Goal: Task Accomplishment & Management: Complete application form

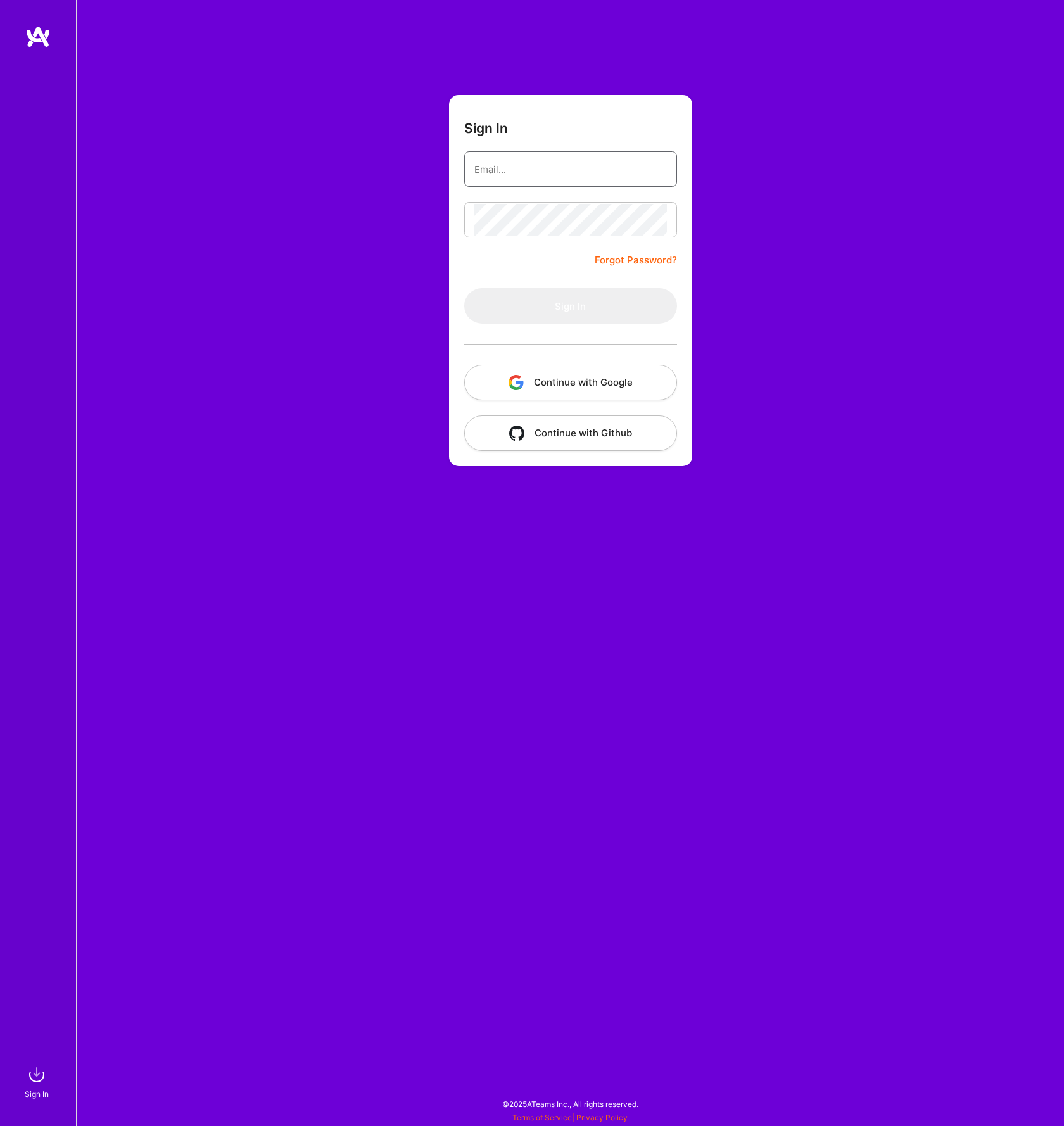
click at [540, 162] on input "email" at bounding box center [570, 169] width 193 height 33
click at [0, 1120] on com-1password-button at bounding box center [0, 1120] width 0 height 0
type input "jake.howerton@gmail.com"
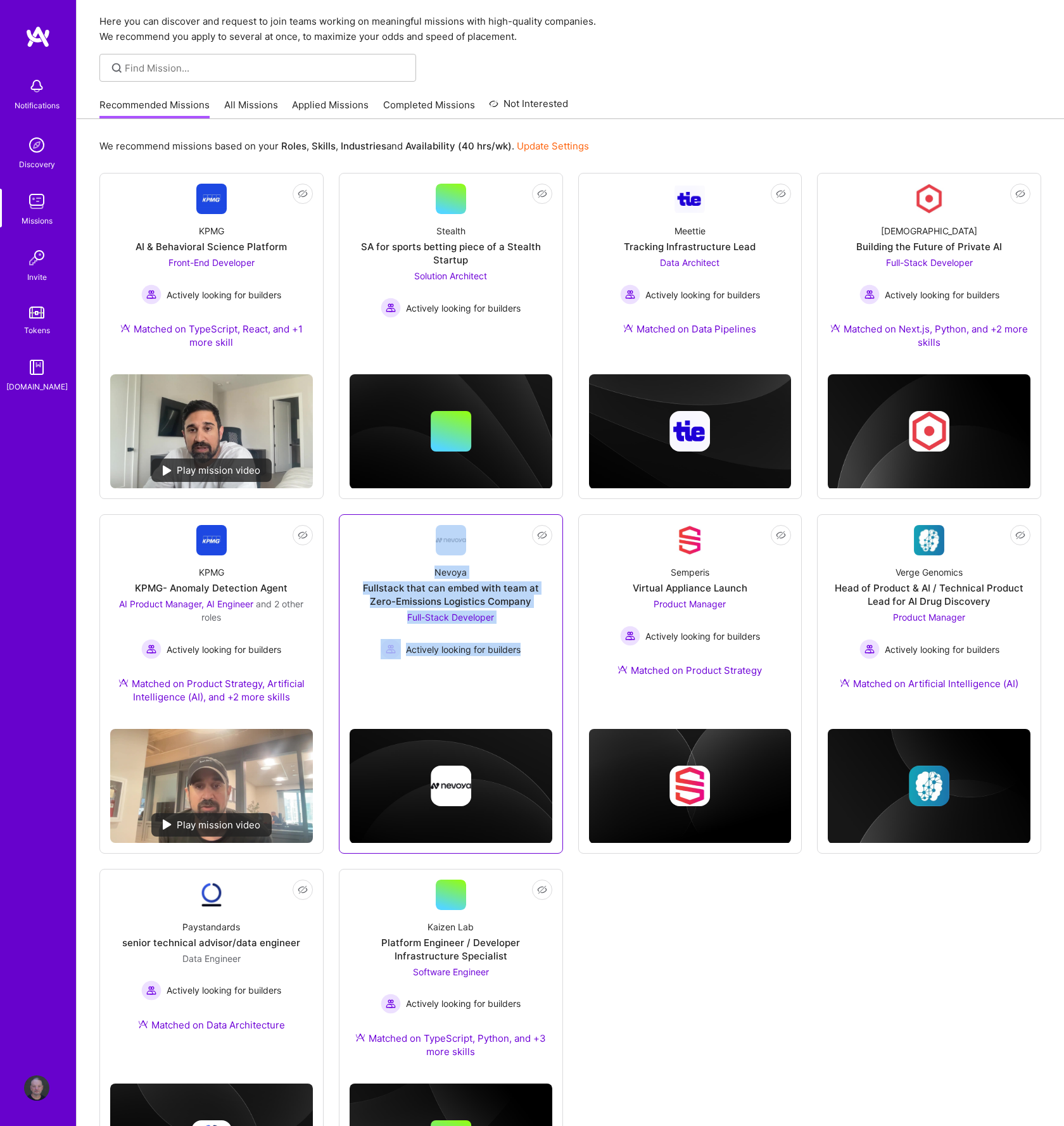
scroll to position [55, 0]
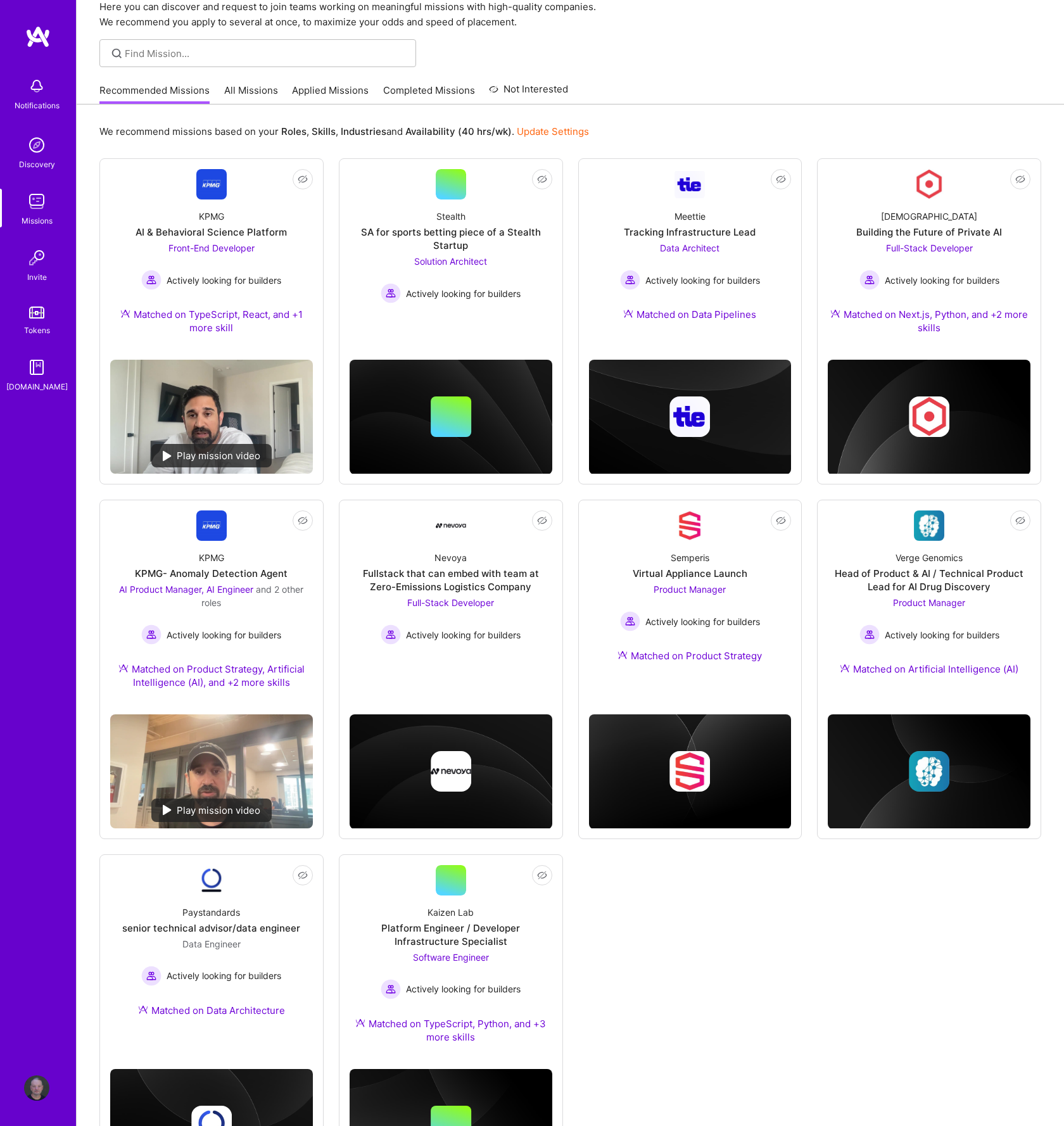
click at [743, 990] on div "Not Interested KPMG AI & Behavioral Science Platform Front-End Developer Active…" at bounding box center [570, 676] width 942 height 1036
click at [428, 574] on div "Fullstack that can embed with team at Zero-Emissions Logistics Company" at bounding box center [451, 580] width 203 height 27
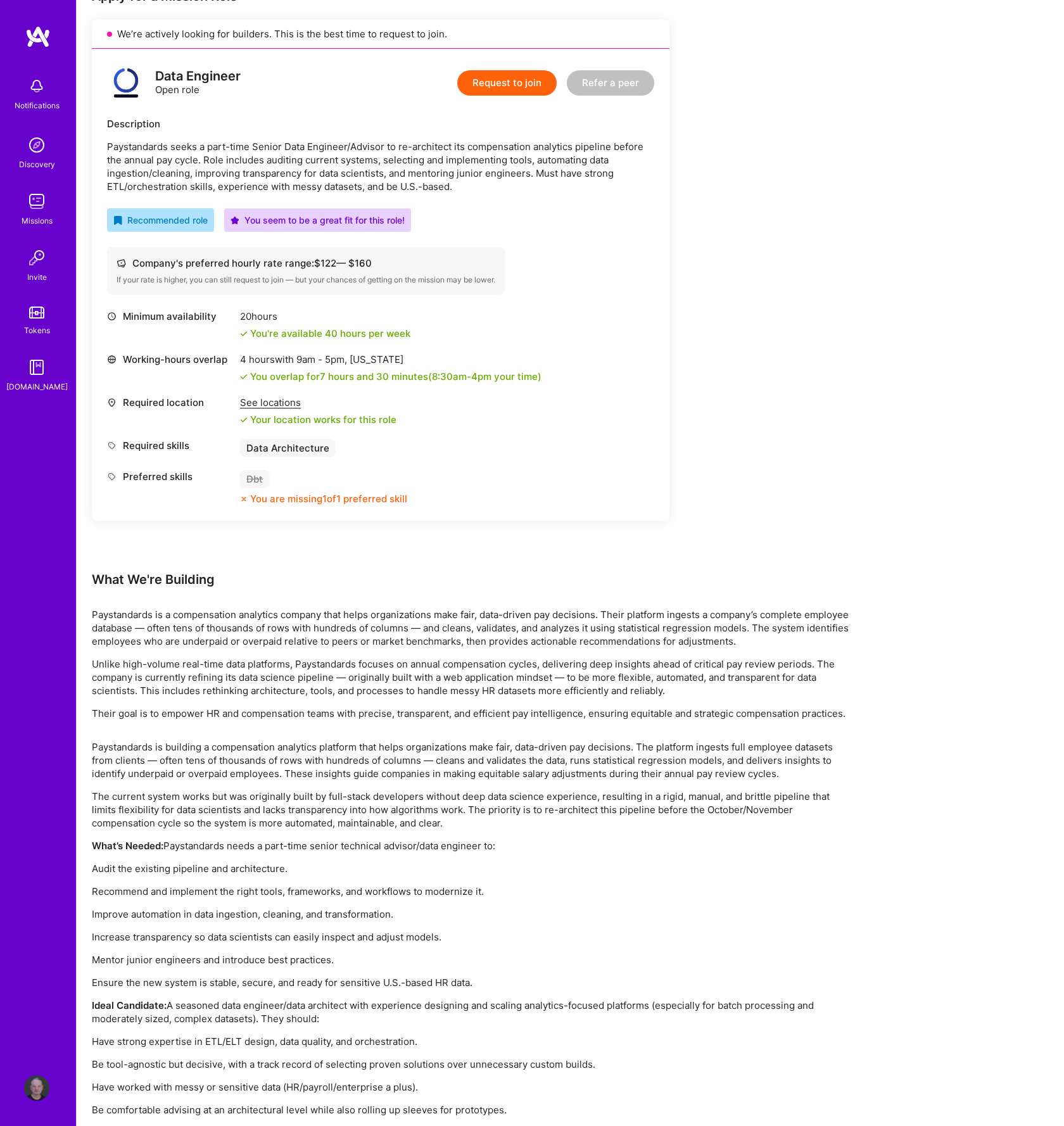
scroll to position [177, 0]
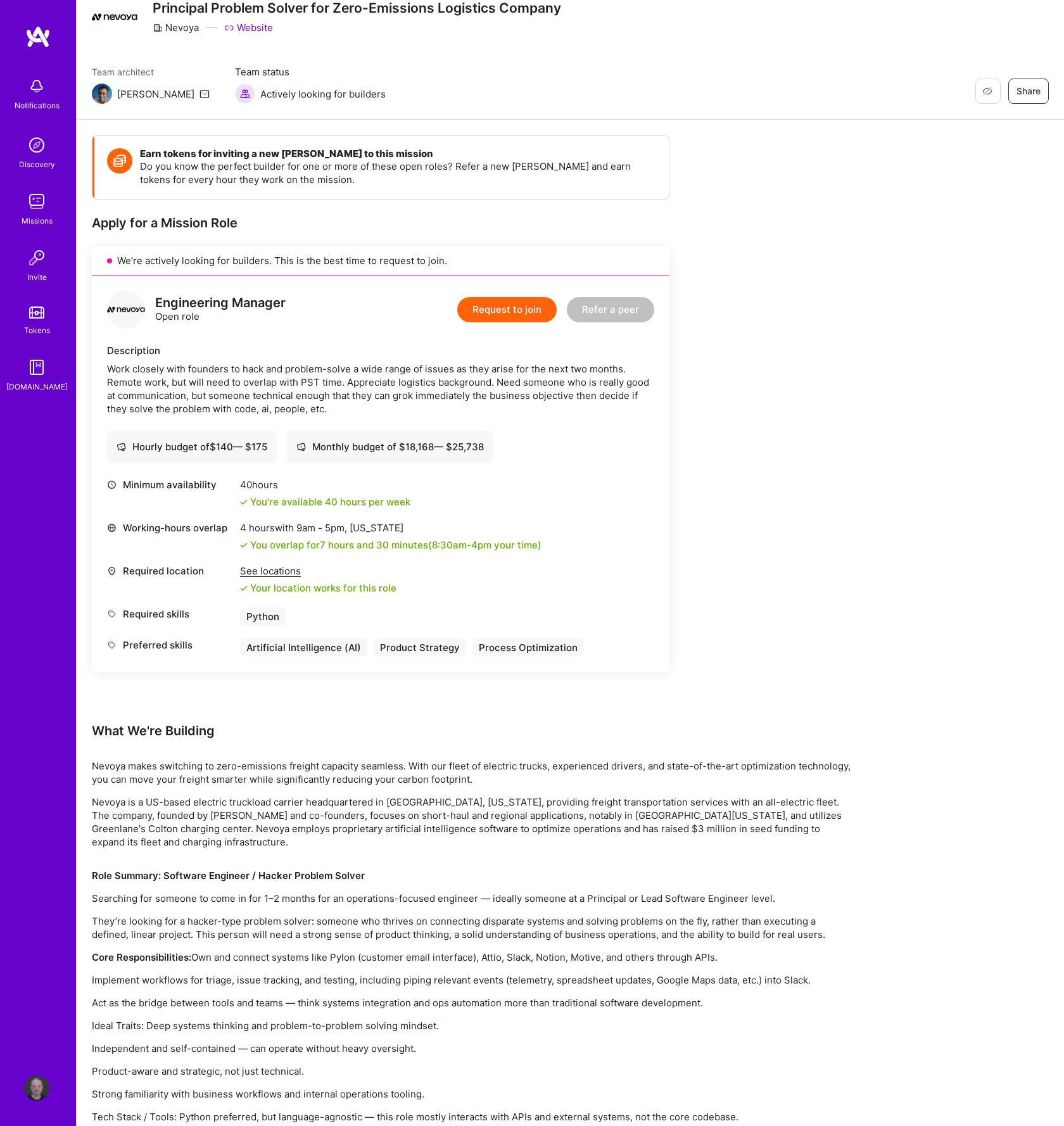
scroll to position [88, 0]
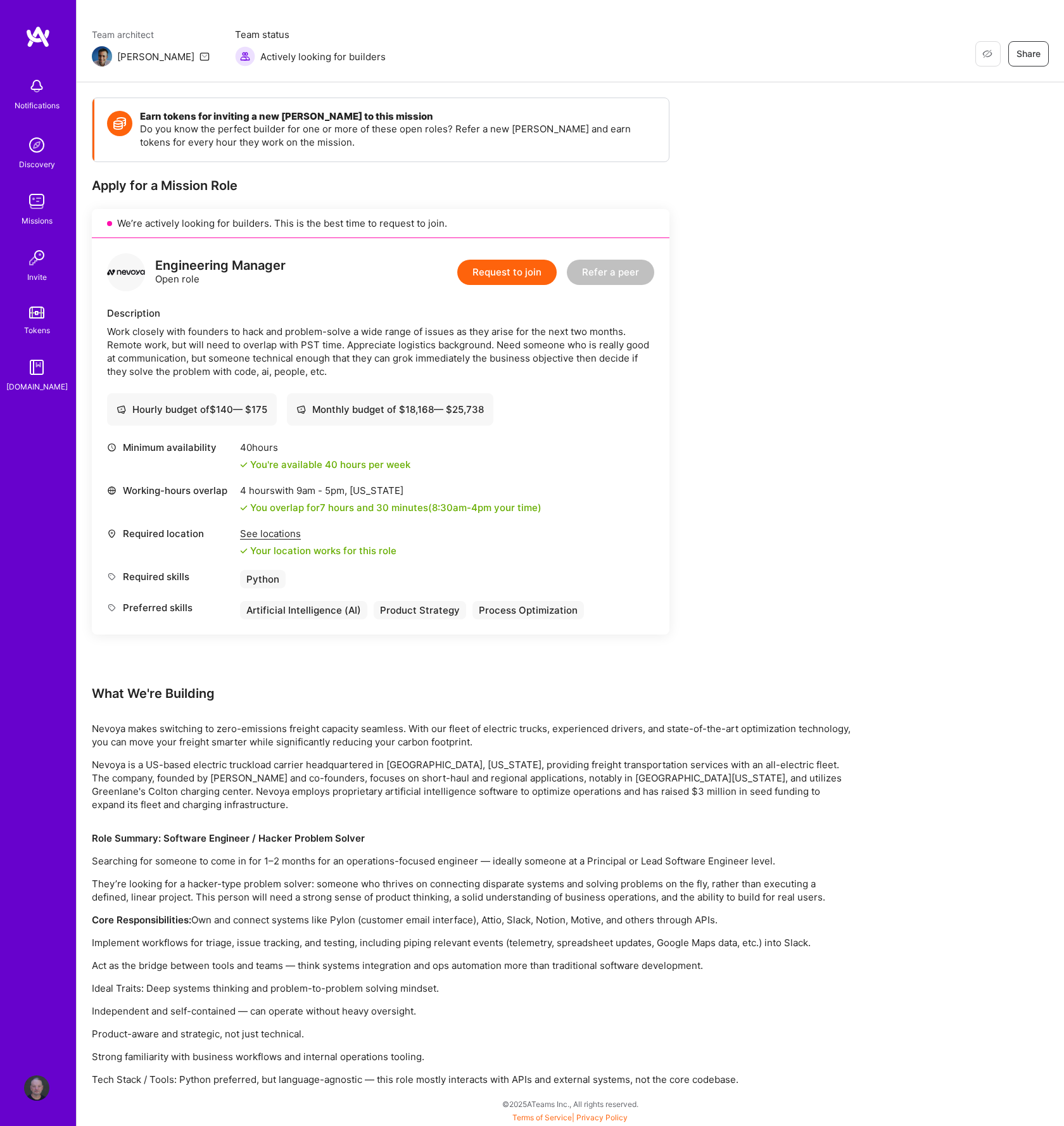
click at [119, 725] on p "Nevoya makes switching to zero-emissions freight capacity seamless. With our fl…" at bounding box center [471, 735] width 760 height 27
copy p "Nevoya"
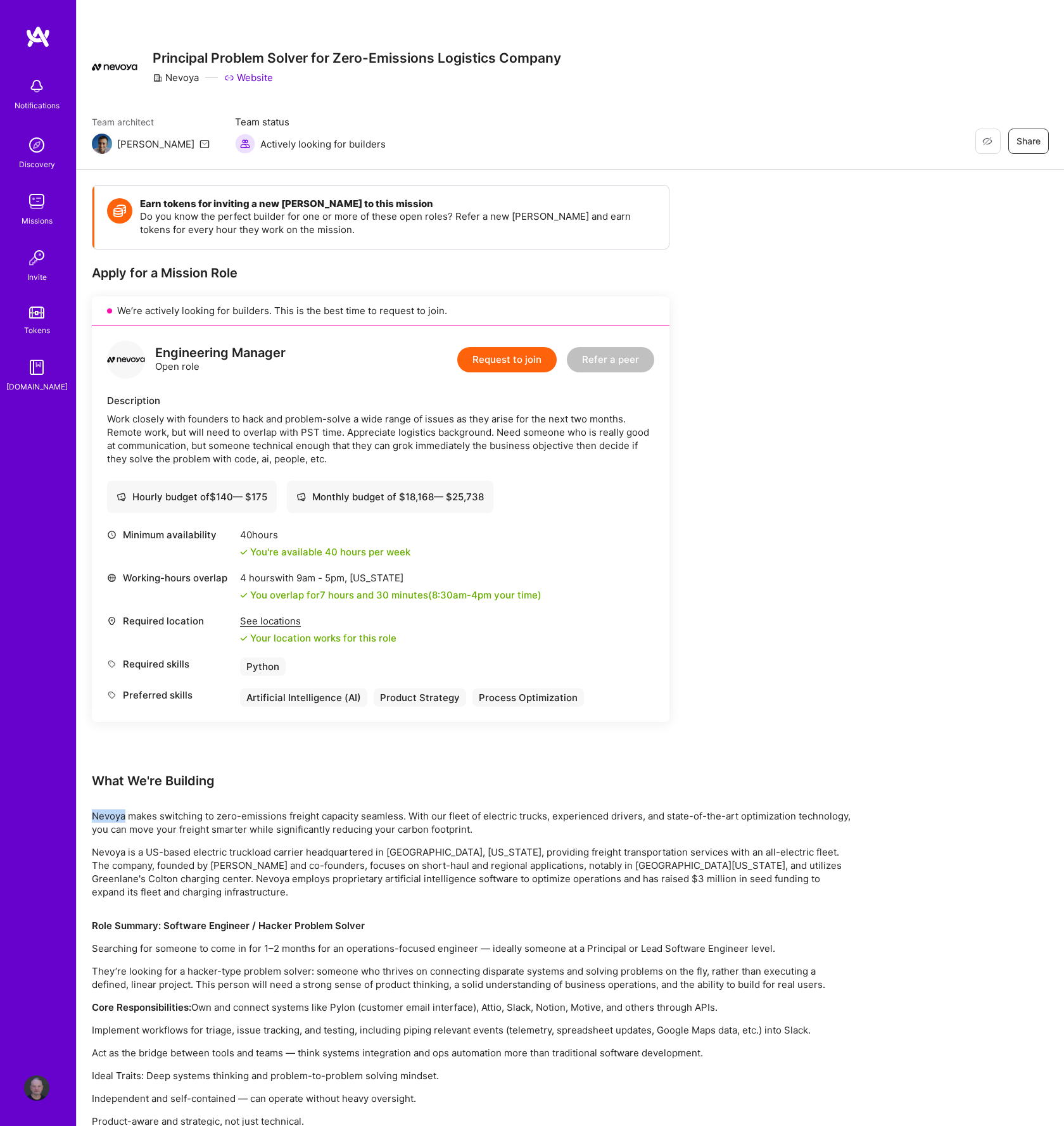
click at [268, 82] on link "Website" at bounding box center [249, 77] width 49 height 13
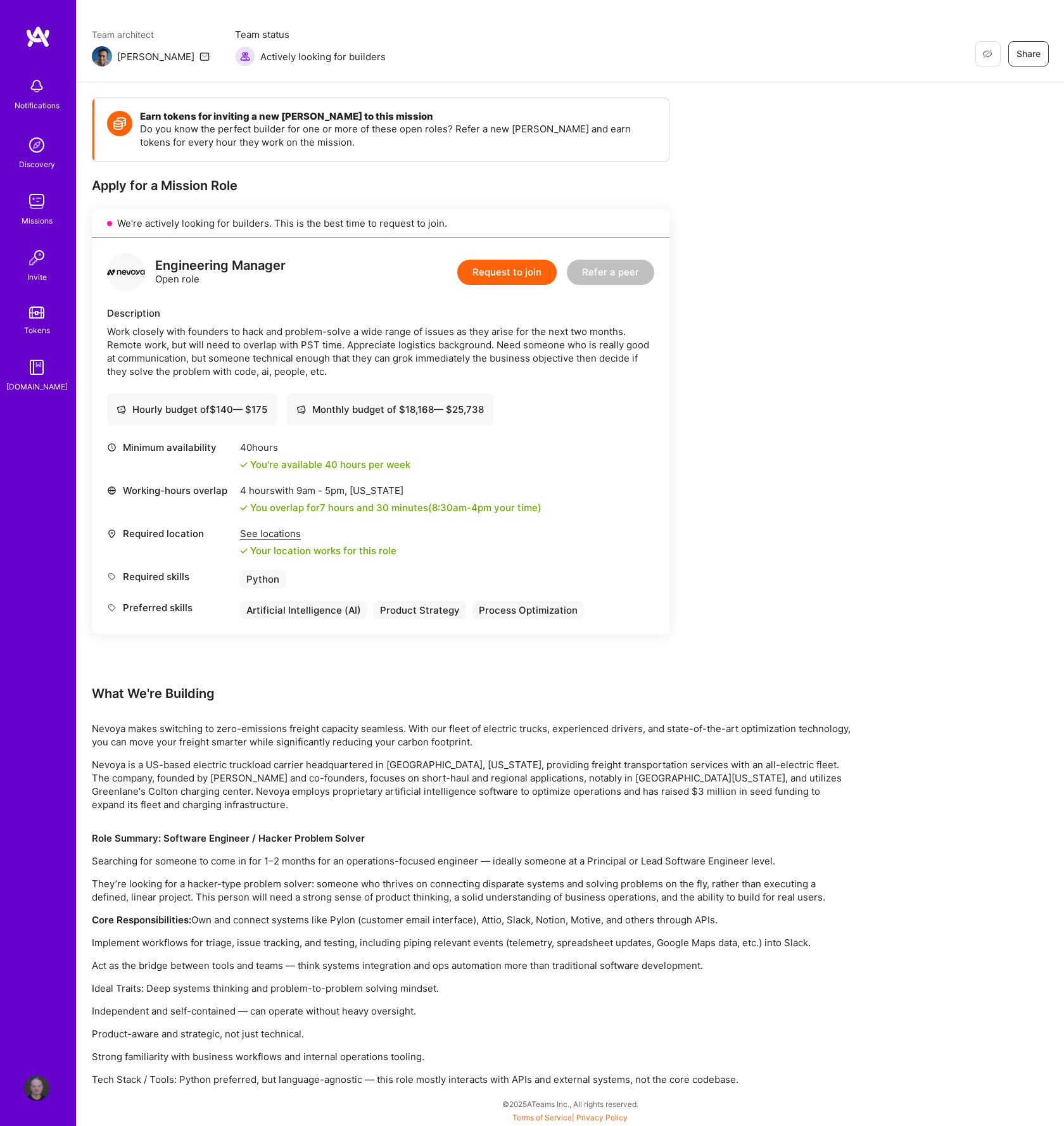
click at [203, 1057] on p "Strong familiarity with business workflows and internal operations tooling." at bounding box center [471, 1056] width 760 height 13
drag, startPoint x: 176, startPoint y: 1050, endPoint x: 224, endPoint y: 1051, distance: 48.0
click at [224, 1051] on p "Strong familiarity with business workflows and internal operations tooling." at bounding box center [471, 1056] width 760 height 13
click at [224, 1051] on p "Strong familiarity with business workflows and internal operations tooling." at bounding box center [471, 1056] width 760 height 13
drag, startPoint x: 95, startPoint y: 1083, endPoint x: 212, endPoint y: 1081, distance: 117.0
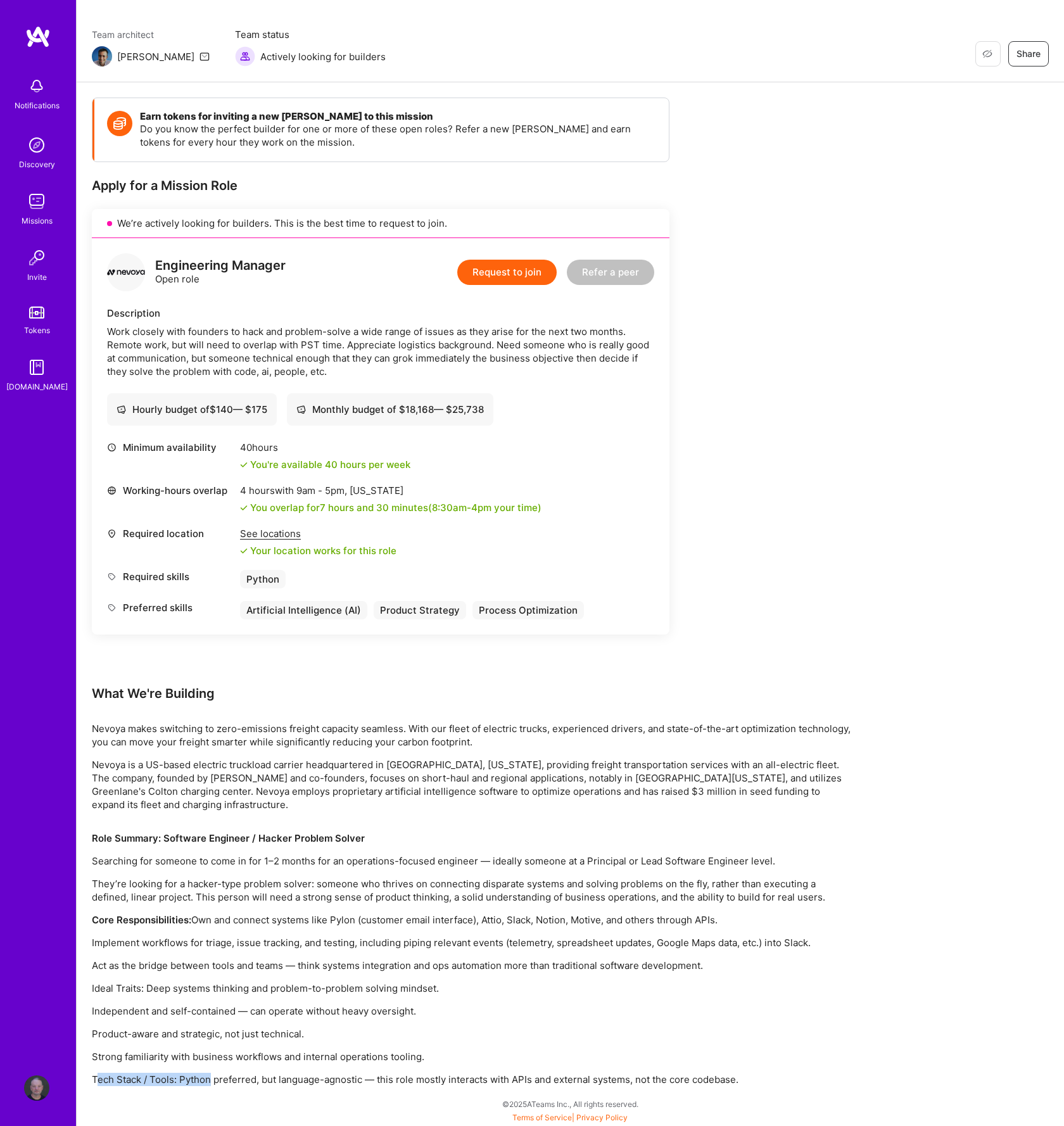
click at [212, 1081] on p "Tech Stack / Tools: Python preferred, but language-agnostic — this role mostly …" at bounding box center [471, 1079] width 760 height 13
click at [537, 275] on button "Request to join" at bounding box center [507, 272] width 100 height 25
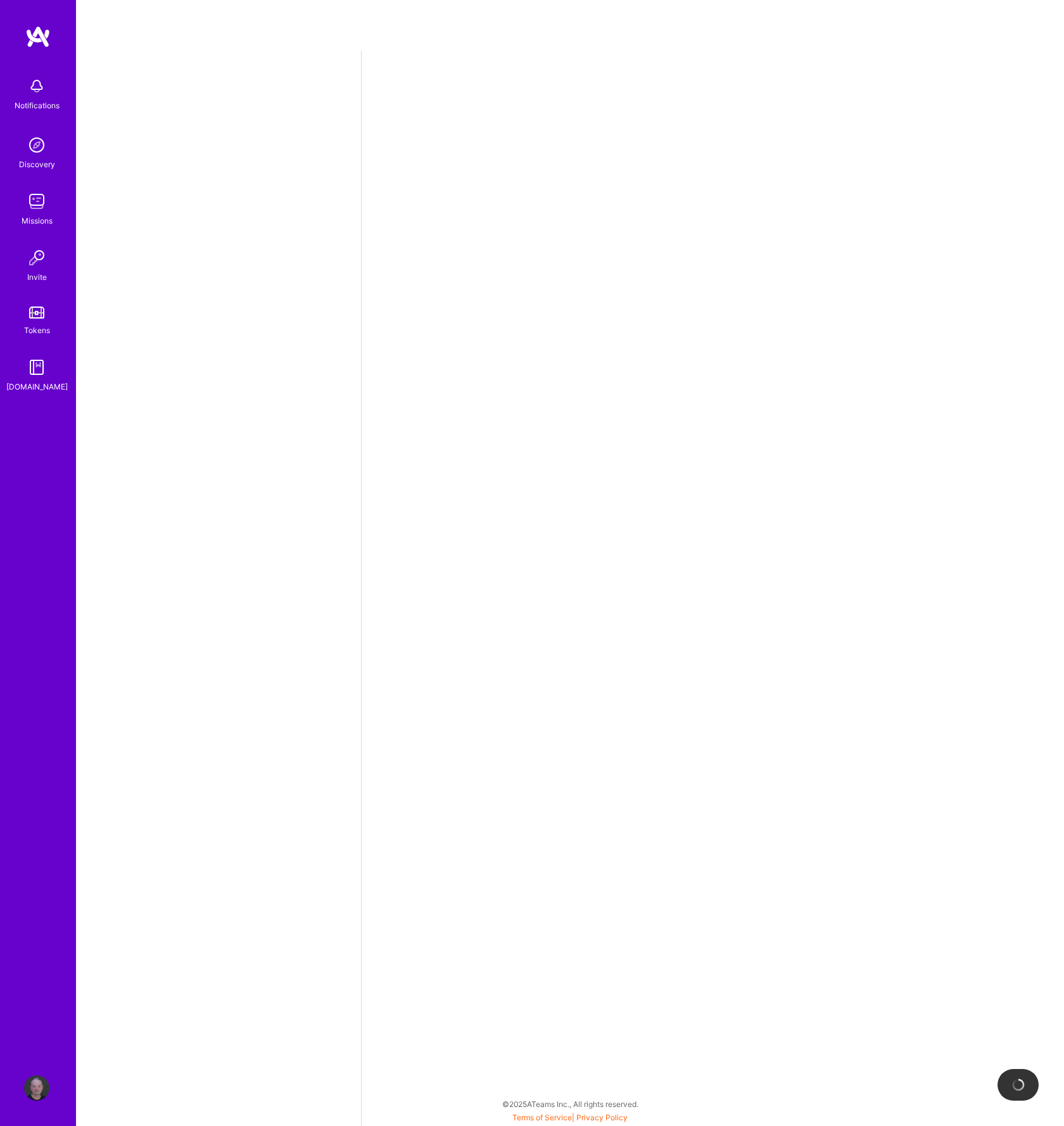
select select "US"
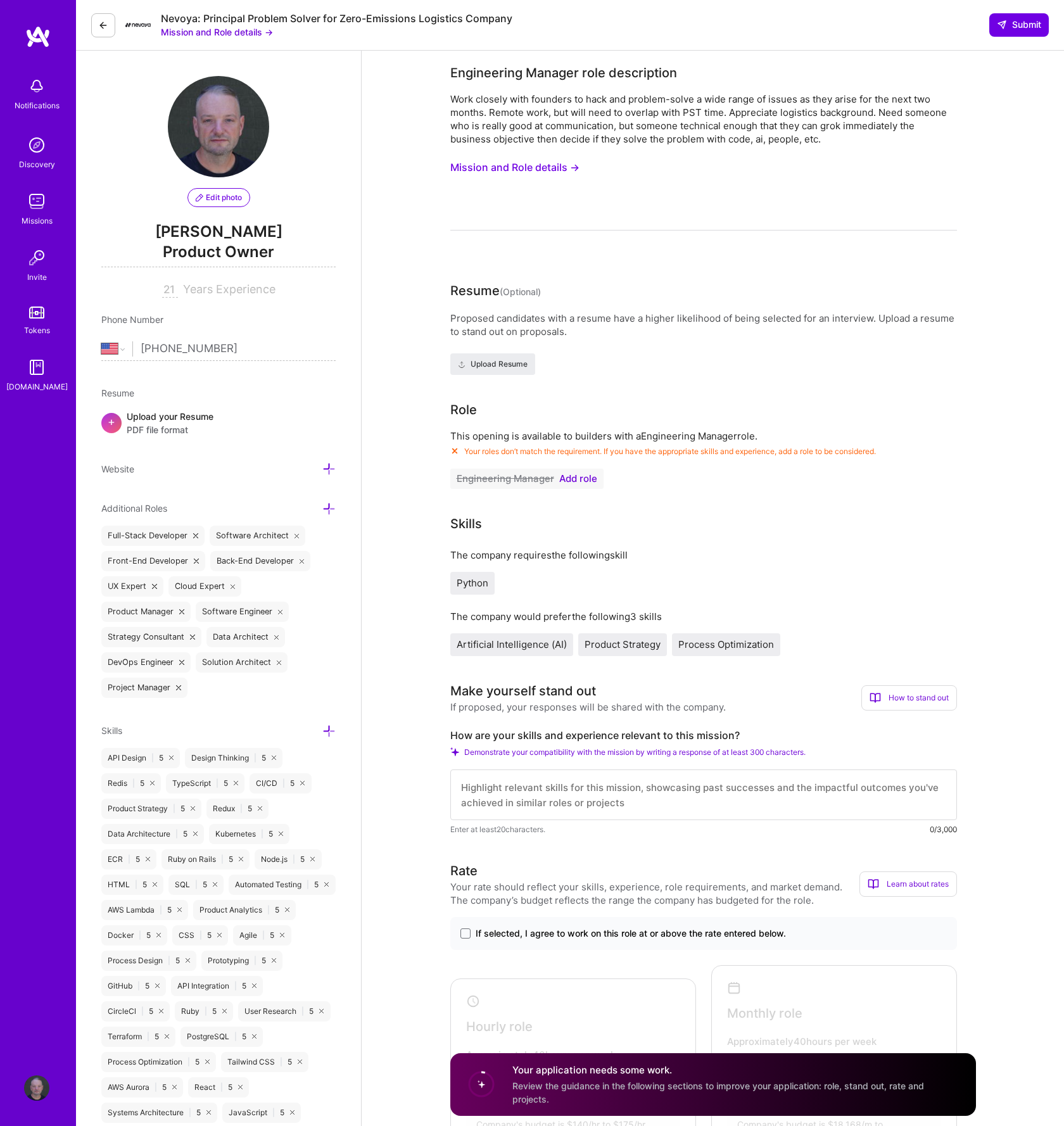
click at [571, 471] on button "Engineering Manager Add role" at bounding box center [526, 479] width 153 height 21
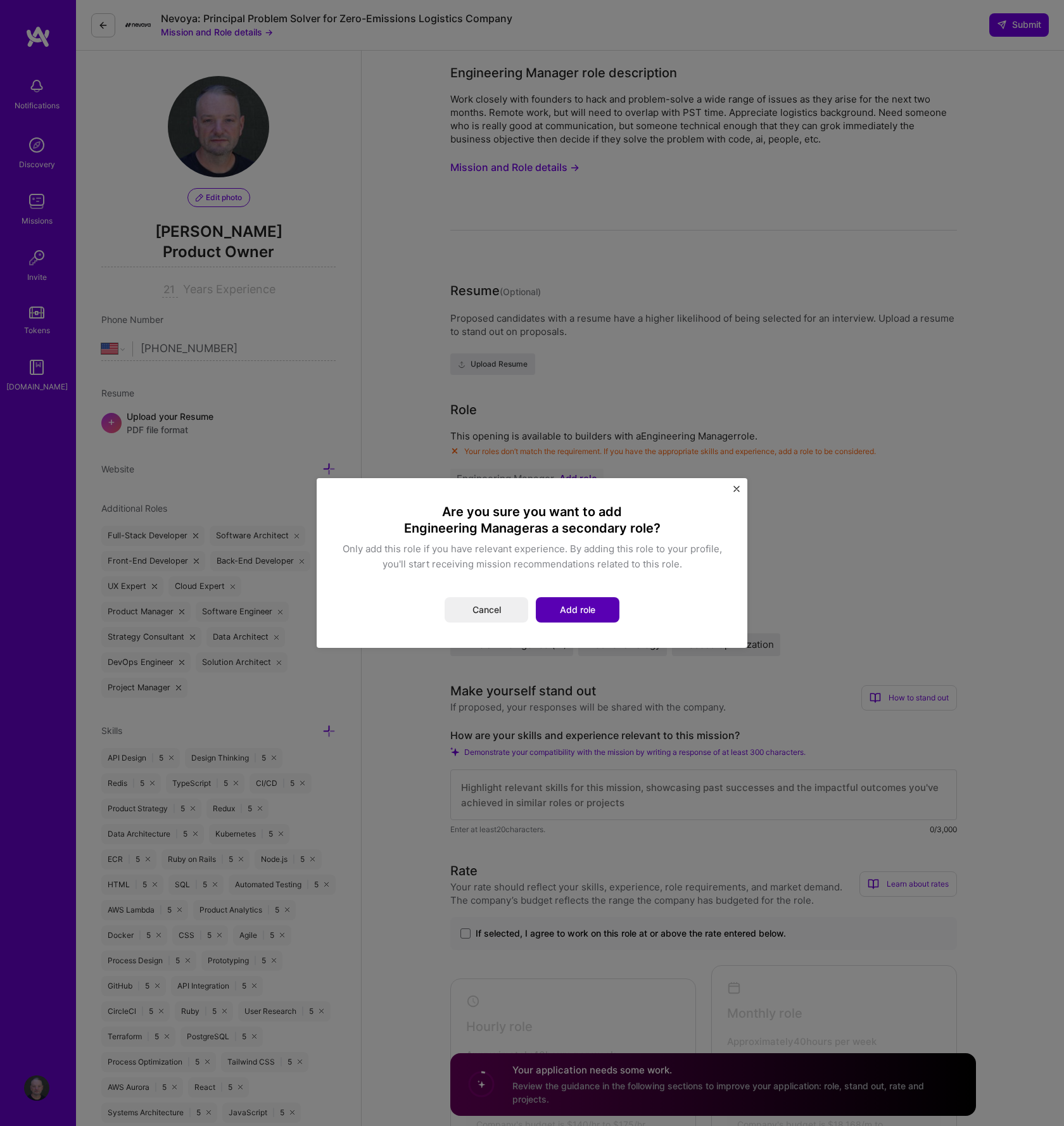
click at [553, 612] on button "Add role" at bounding box center [577, 609] width 83 height 25
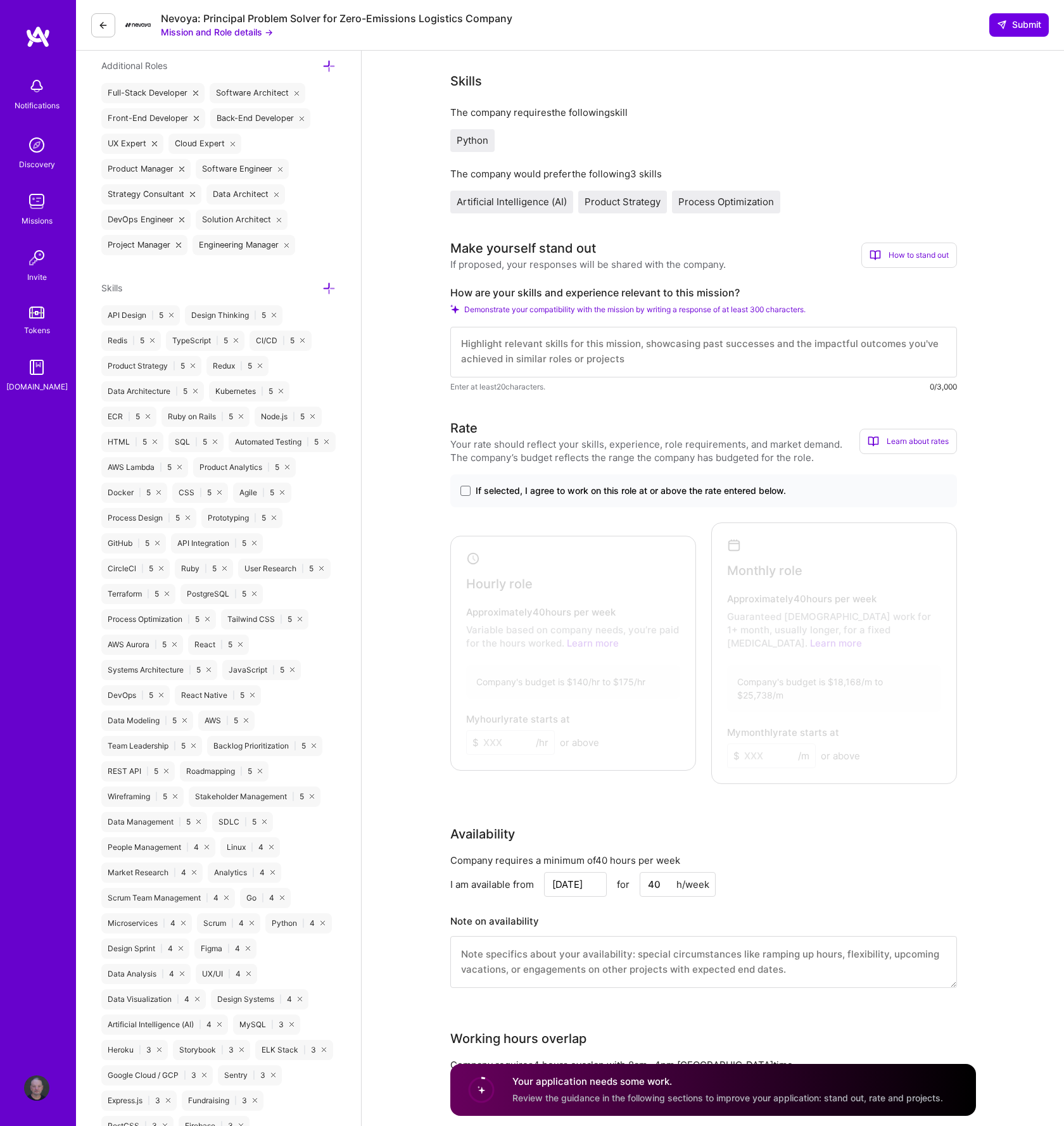
scroll to position [444, 0]
click at [467, 492] on span at bounding box center [465, 489] width 10 height 10
click at [0, 0] on input "If selected, I agree to work on this role at or above the rate entered below." at bounding box center [0, 0] width 0 height 0
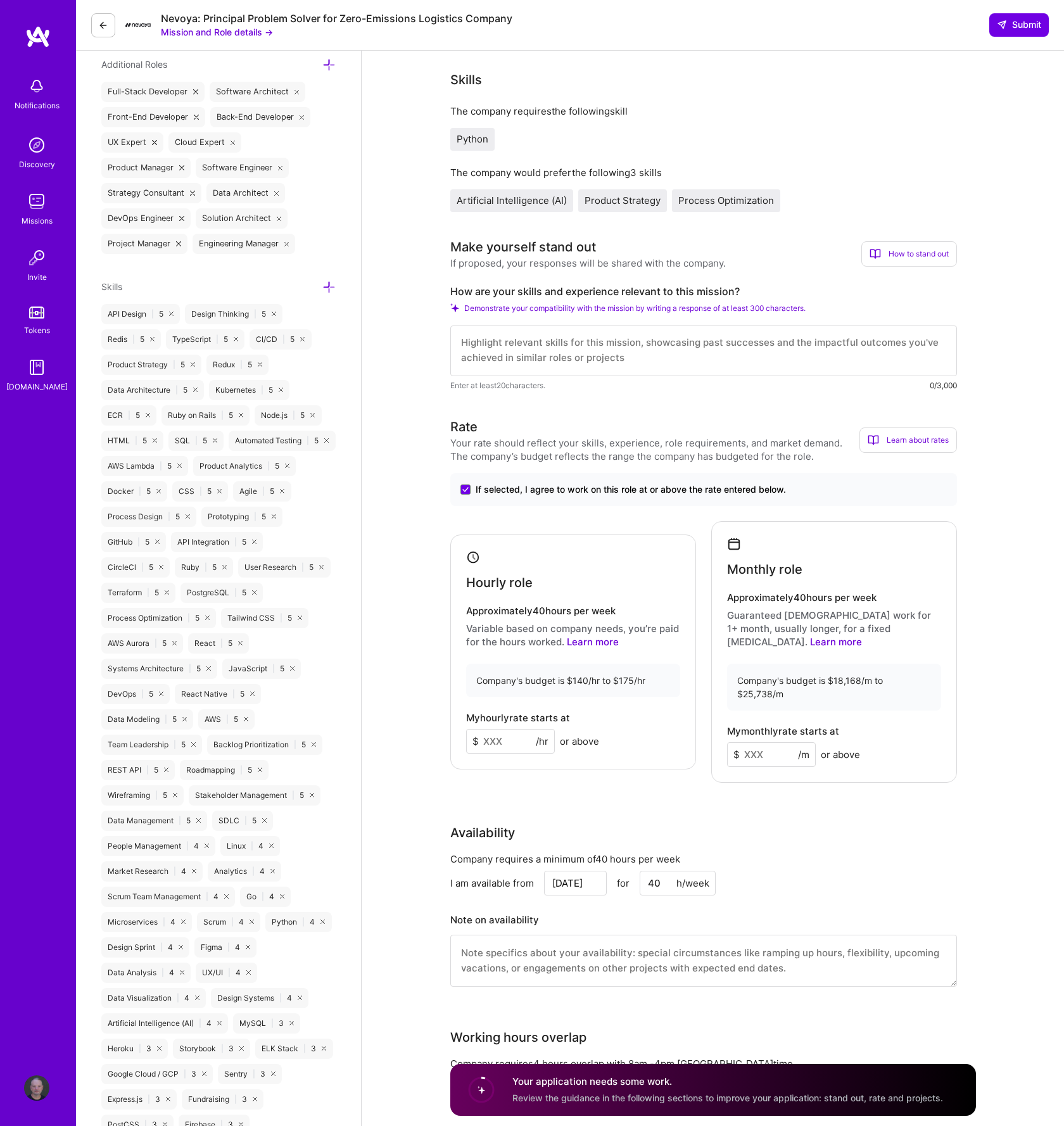
click at [765, 742] on input at bounding box center [771, 754] width 89 height 25
type input "25000"
click at [569, 496] on div "If selected, I agree to work on this role at or above the rate entered below." at bounding box center [703, 489] width 507 height 33
click at [502, 735] on input at bounding box center [510, 741] width 89 height 25
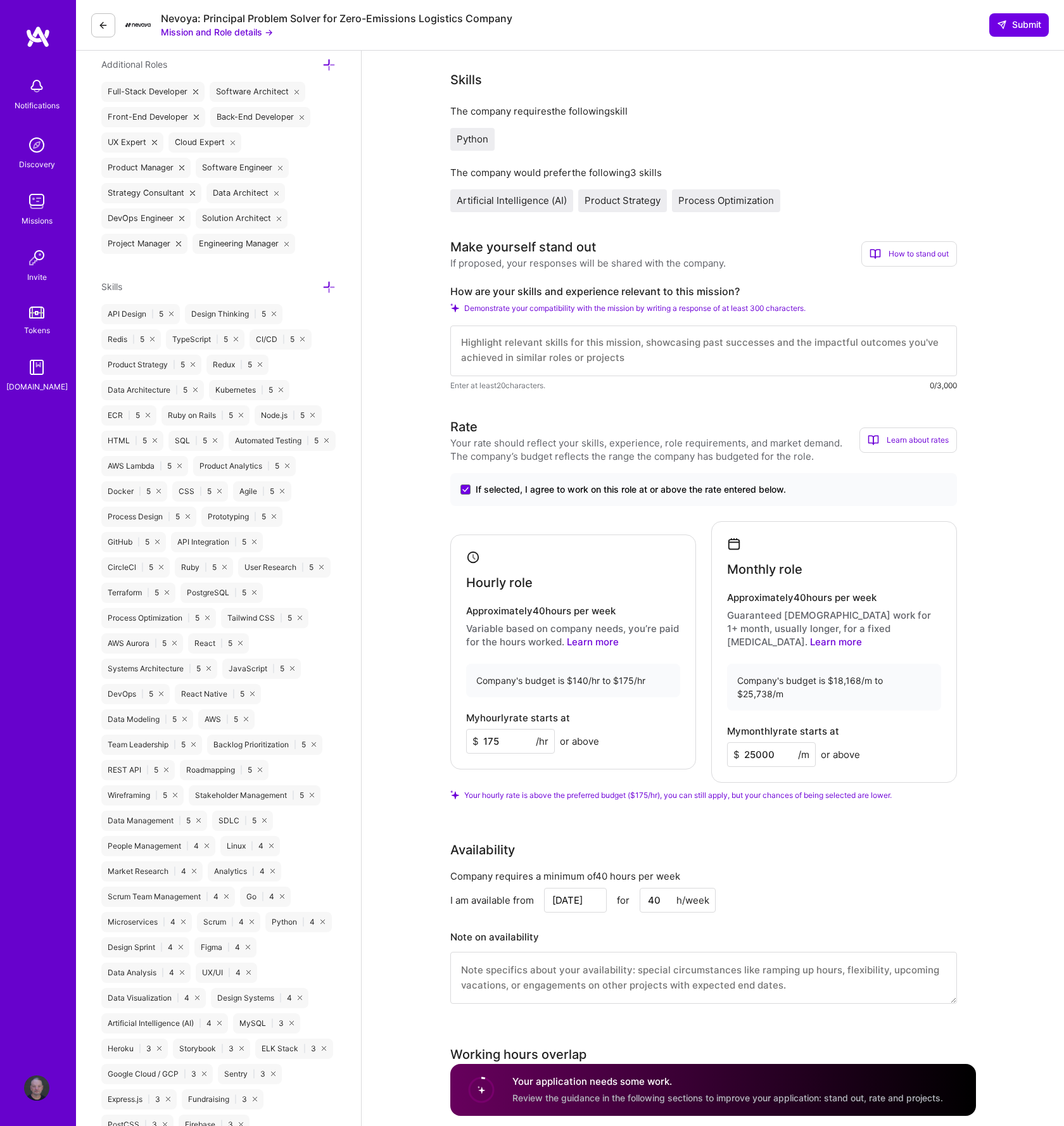
type input "175"
click at [582, 777] on div "Rate Your rate should reflect your skills, experience, role requirements, and m…" at bounding box center [712, 718] width 526 height 602
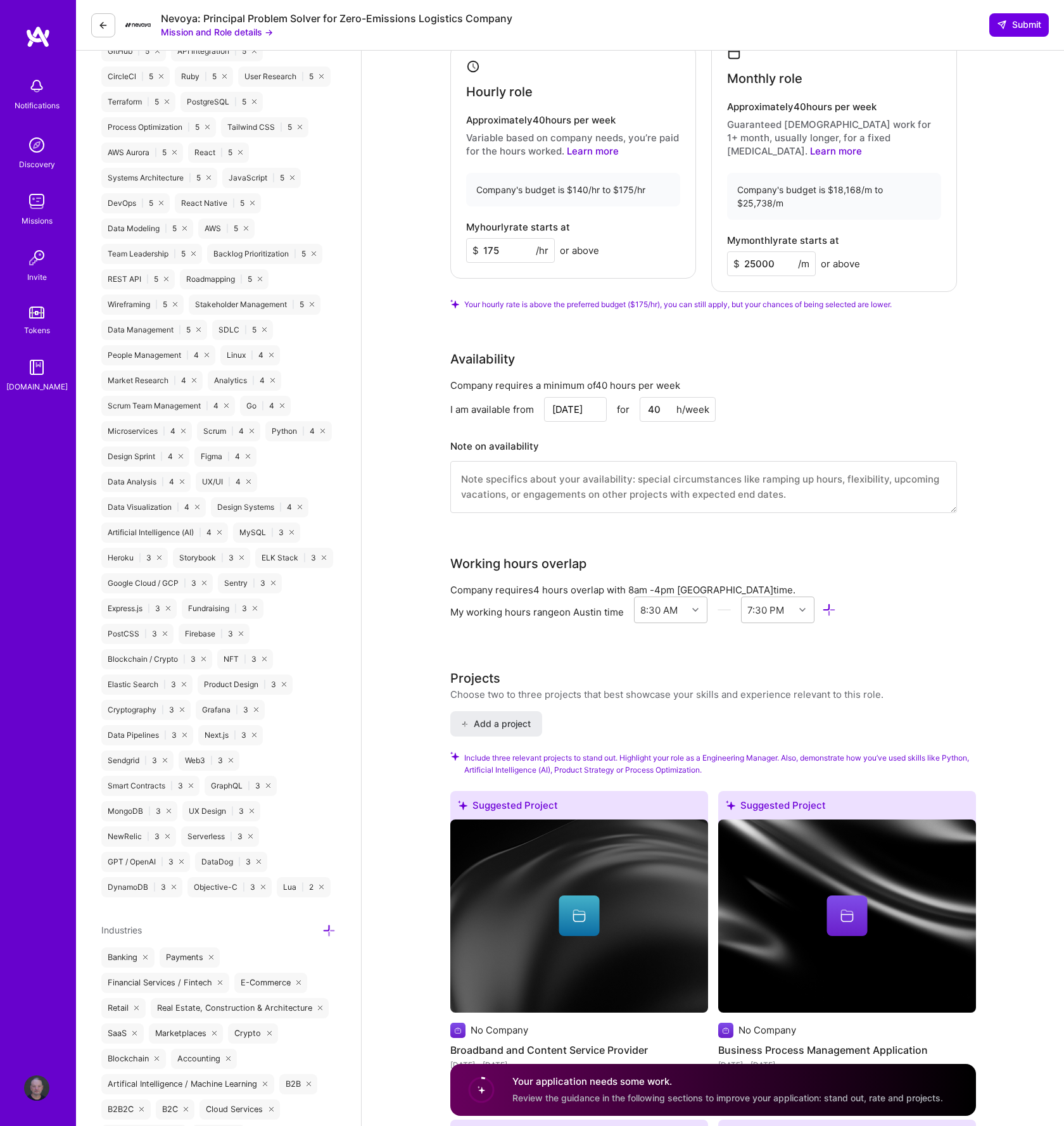
scroll to position [938, 0]
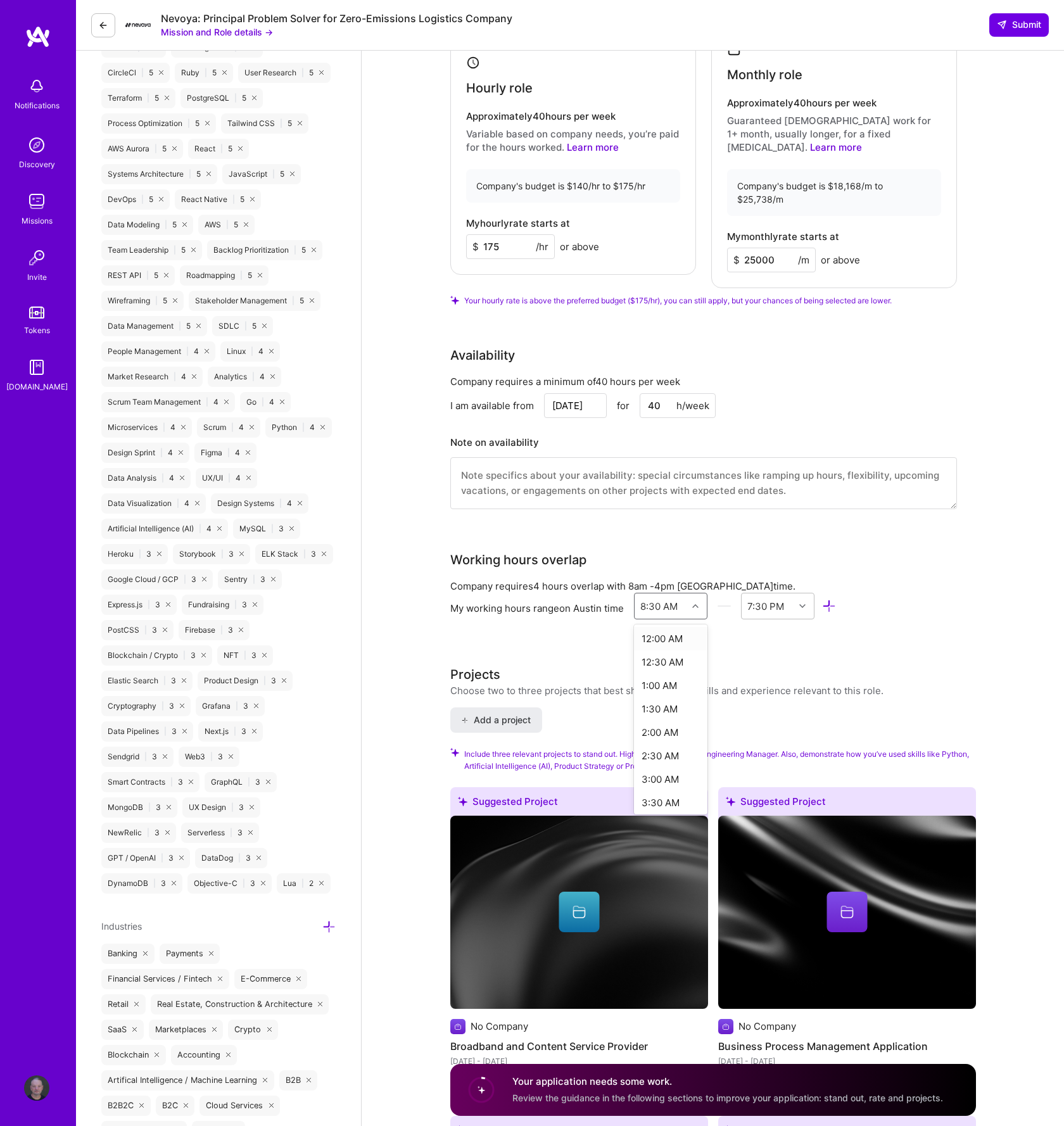
click at [702, 598] on div at bounding box center [697, 606] width 20 height 16
click at [654, 599] on div "8:30 AM" at bounding box center [658, 605] width 37 height 13
click at [661, 735] on div "8:00 AM" at bounding box center [671, 747] width 74 height 23
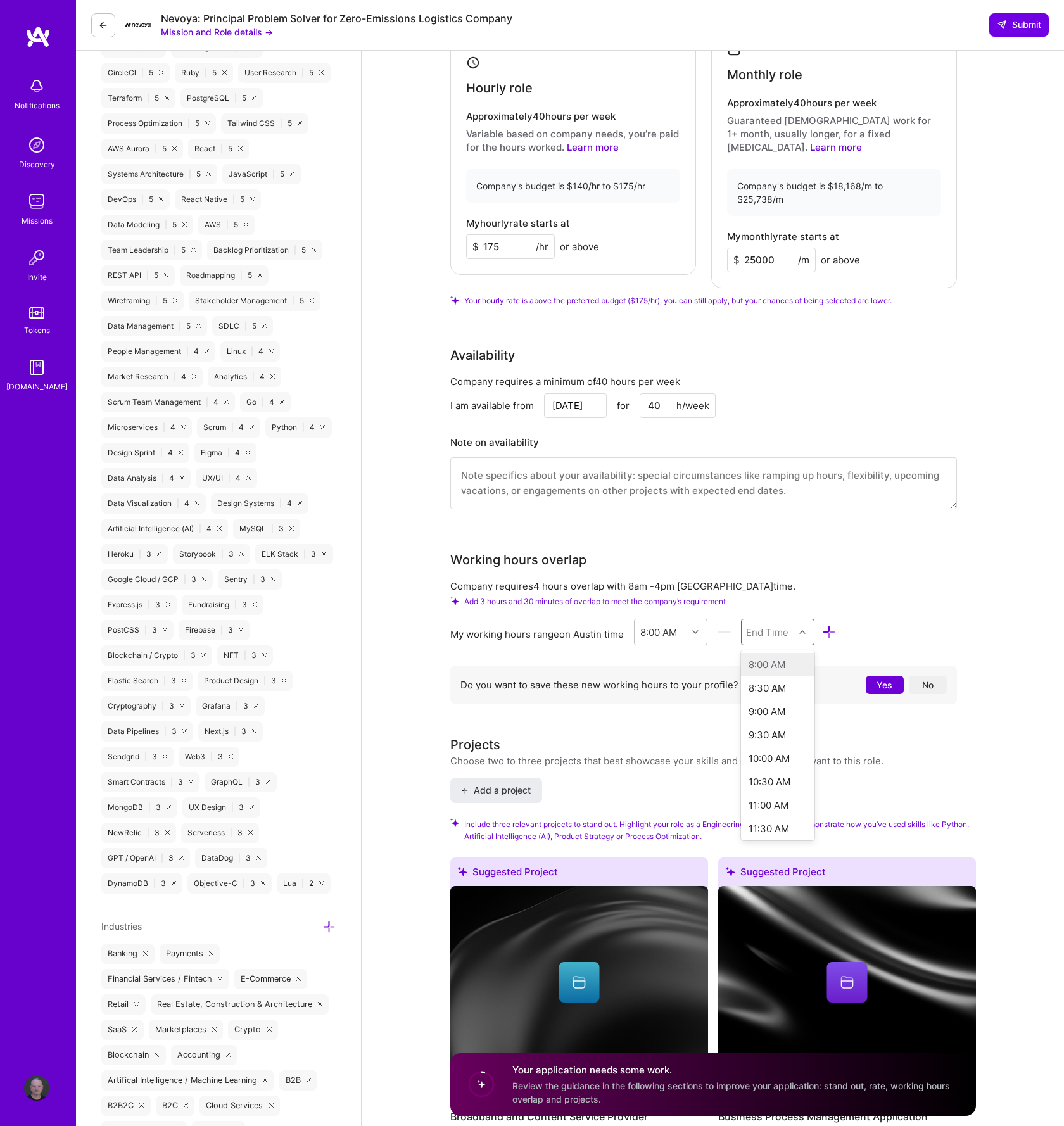
click at [786, 619] on div "End Time" at bounding box center [768, 631] width 53 height 25
click at [769, 764] on div "6:00 PM" at bounding box center [778, 775] width 74 height 23
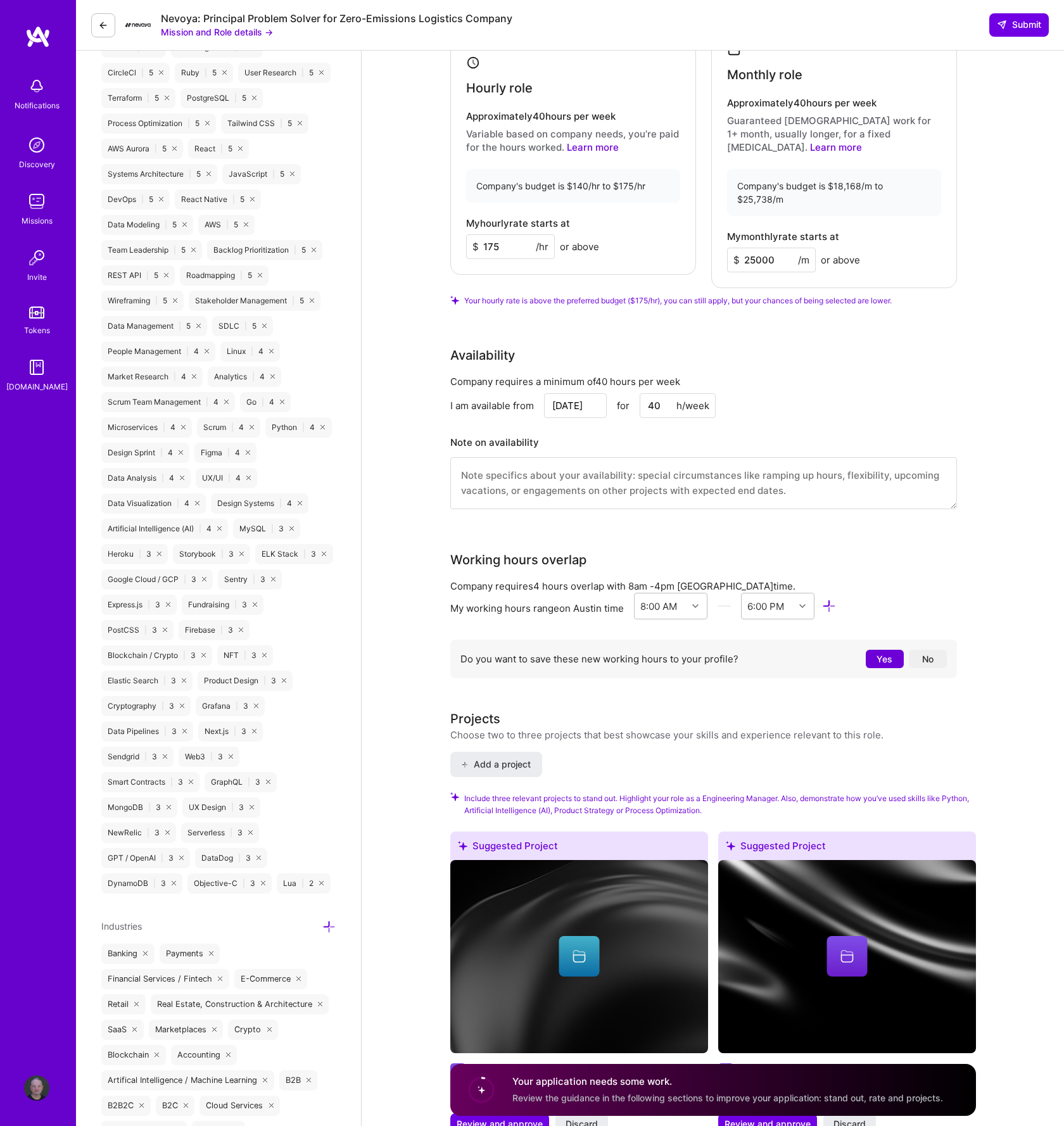
click at [872, 649] on button "Yes" at bounding box center [884, 658] width 38 height 18
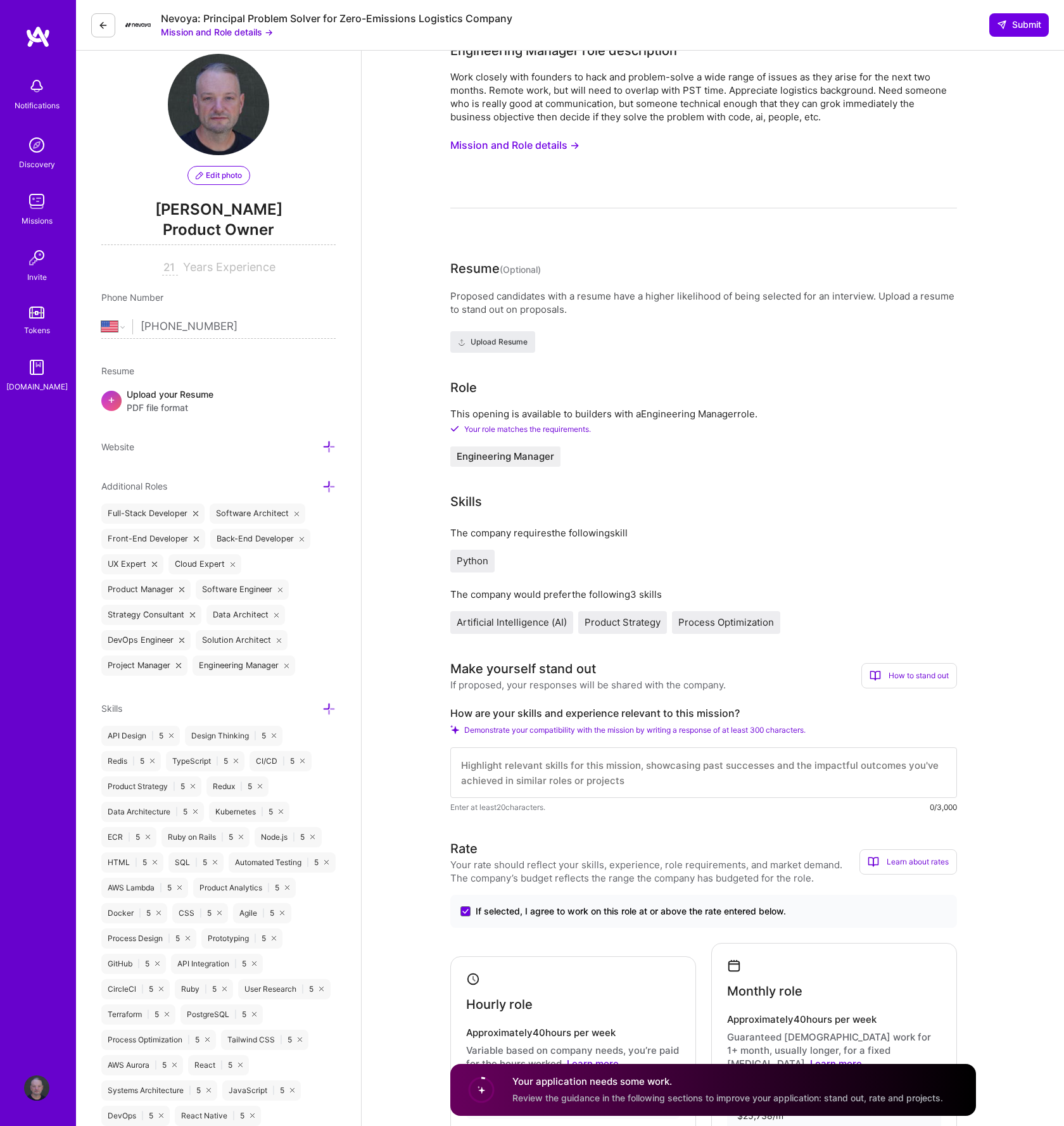
scroll to position [0, 0]
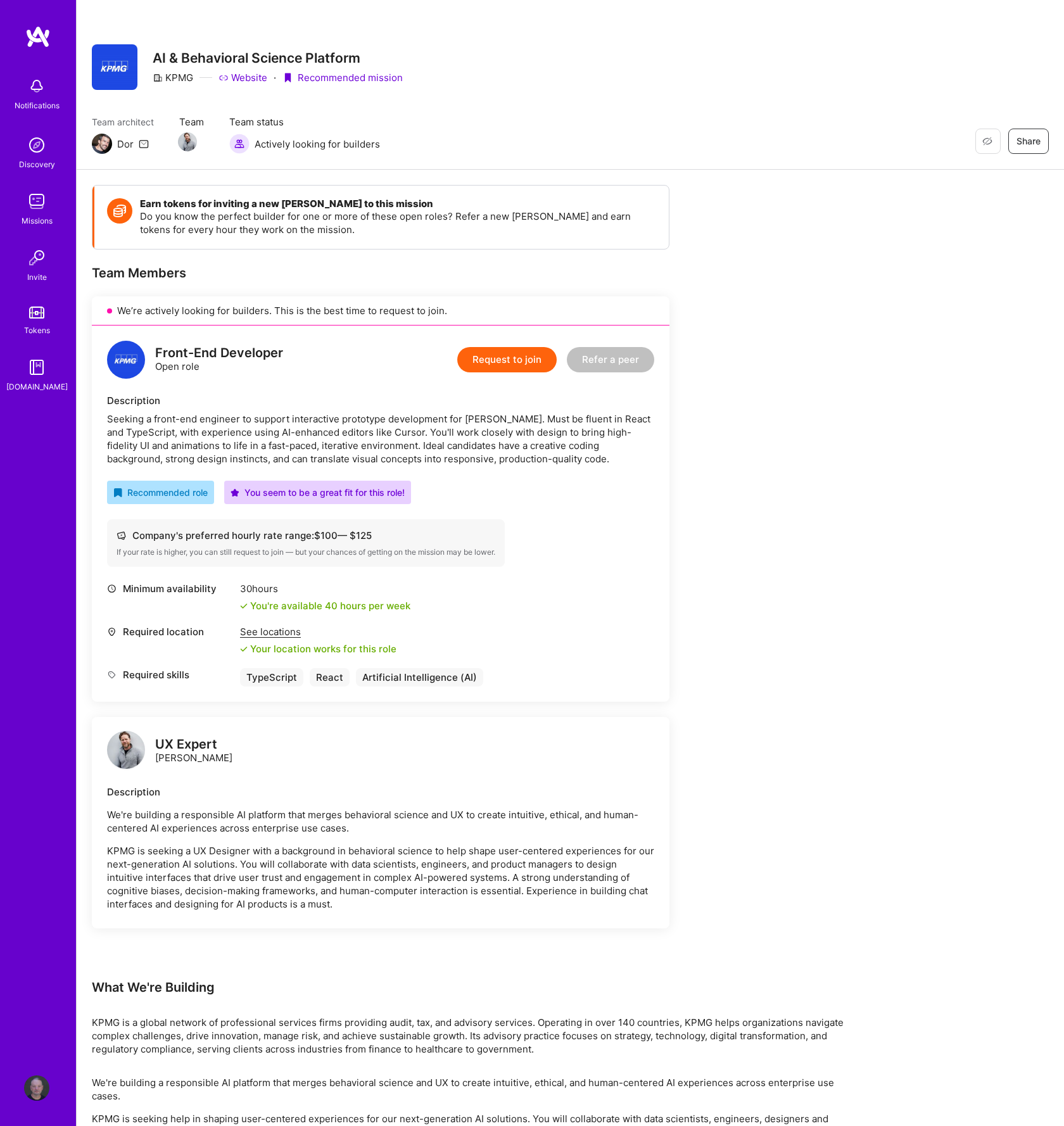
scroll to position [350, 0]
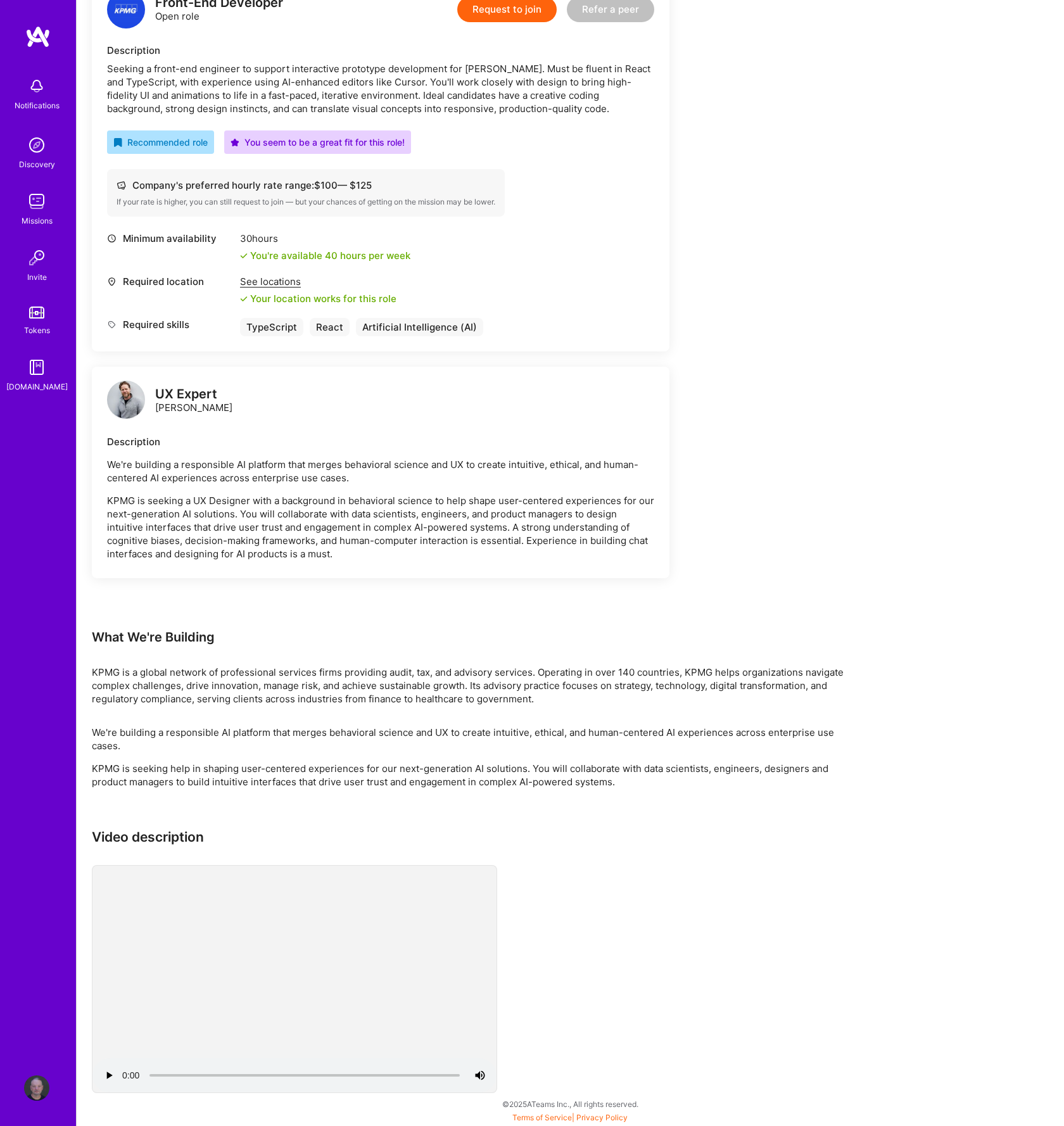
click at [40, 199] on img at bounding box center [36, 200] width 25 height 25
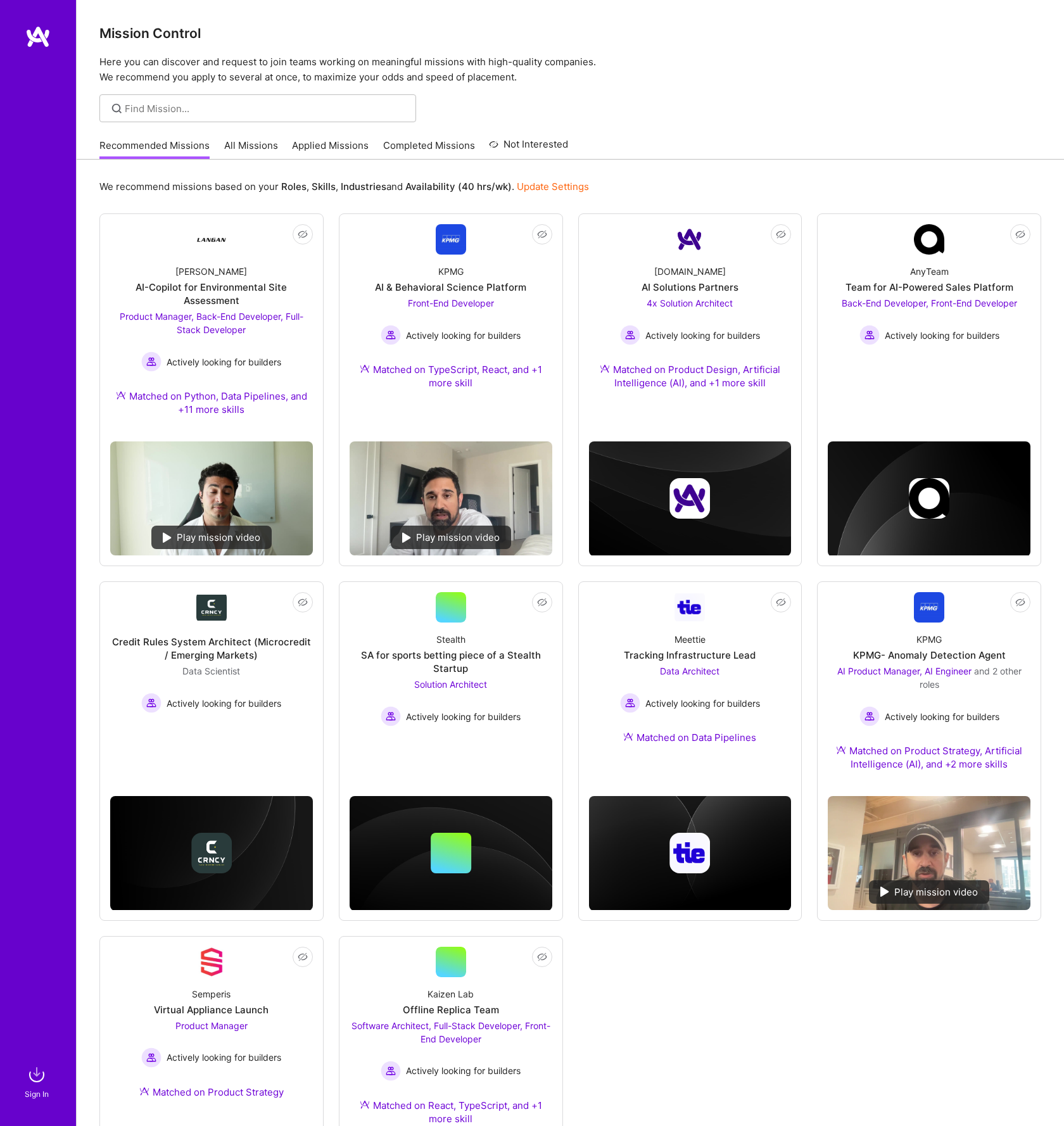
click at [251, 148] on link "All Missions" at bounding box center [251, 149] width 54 height 21
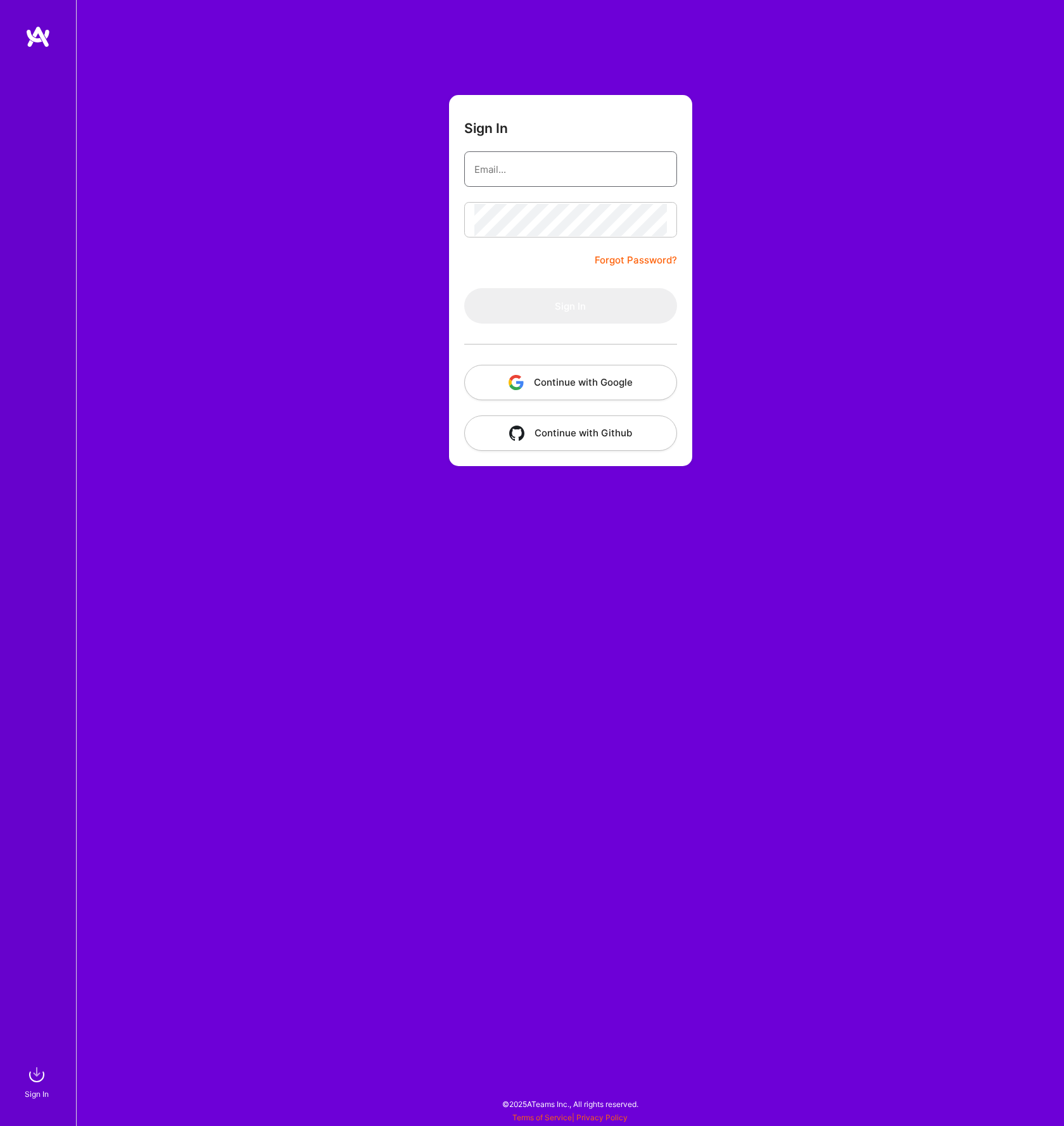
click at [552, 165] on input "email" at bounding box center [570, 169] width 193 height 33
type input "[EMAIL_ADDRESS][PERSON_NAME][DOMAIN_NAME]"
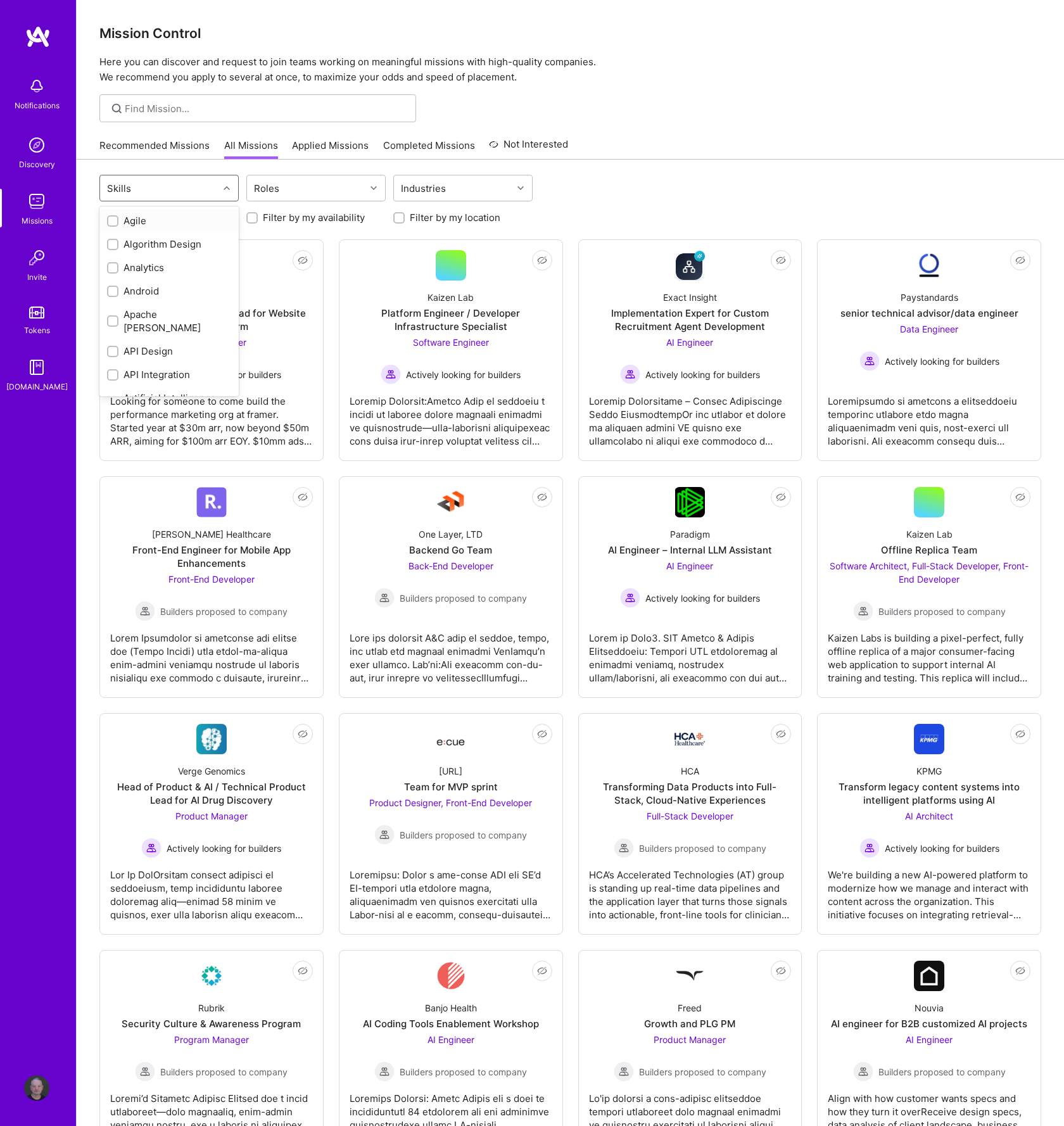
click at [224, 193] on div at bounding box center [228, 188] width 20 height 16
click at [227, 183] on div at bounding box center [228, 188] width 20 height 16
click at [265, 182] on div "Roles" at bounding box center [267, 188] width 32 height 18
click at [549, 157] on link "Not Interested" at bounding box center [528, 148] width 79 height 23
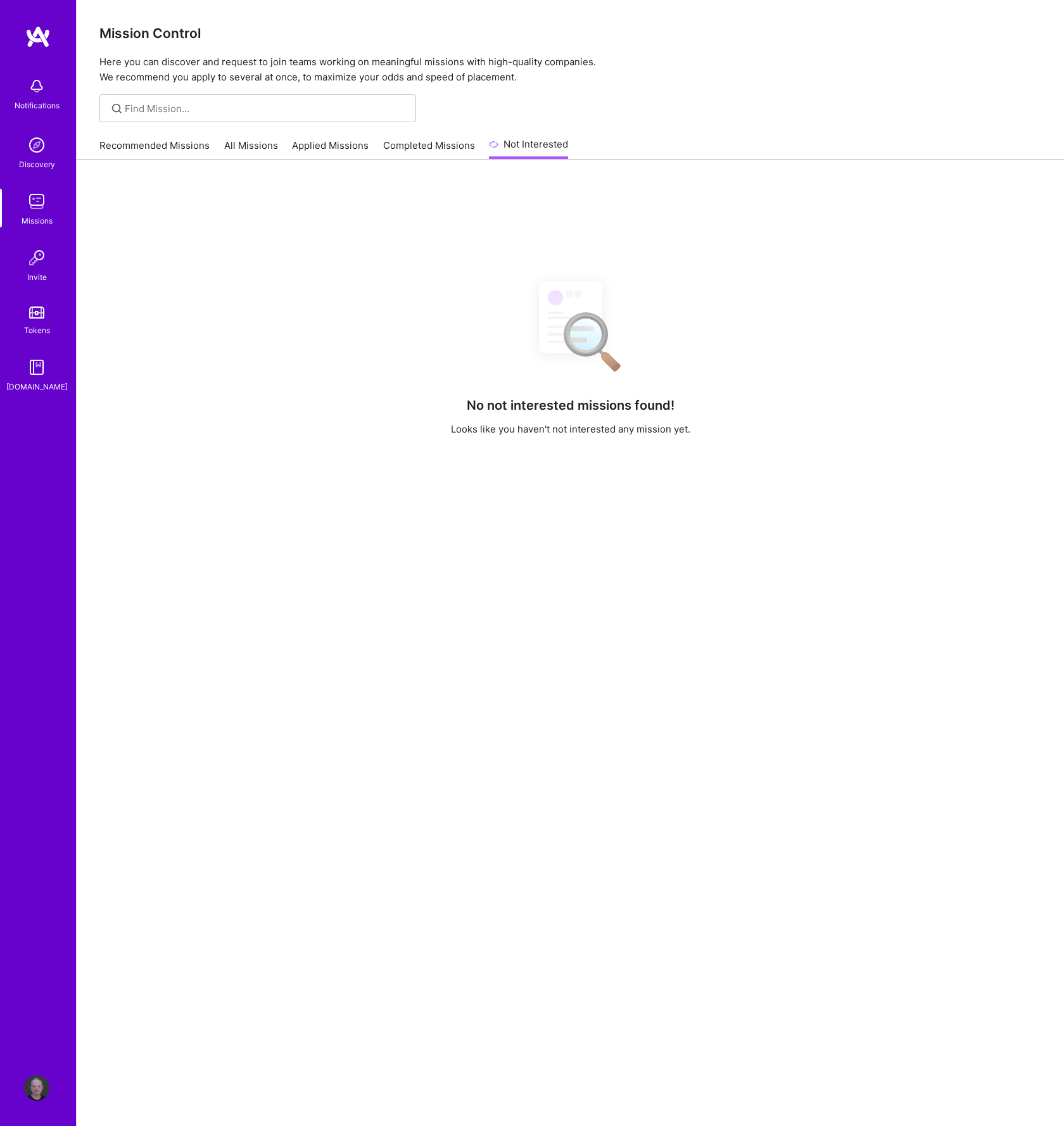
click at [240, 141] on link "All Missions" at bounding box center [251, 149] width 54 height 21
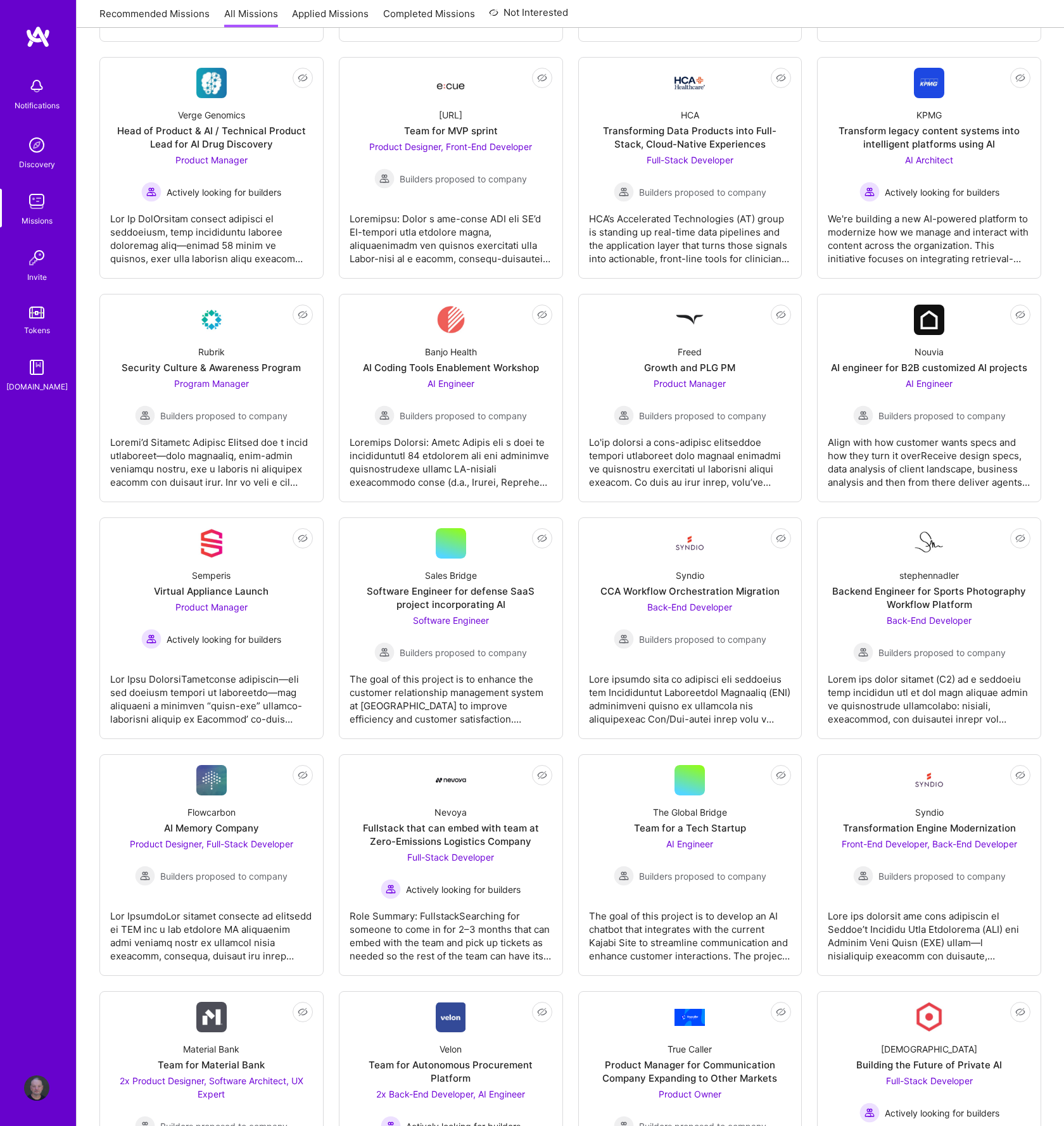
scroll to position [659, 0]
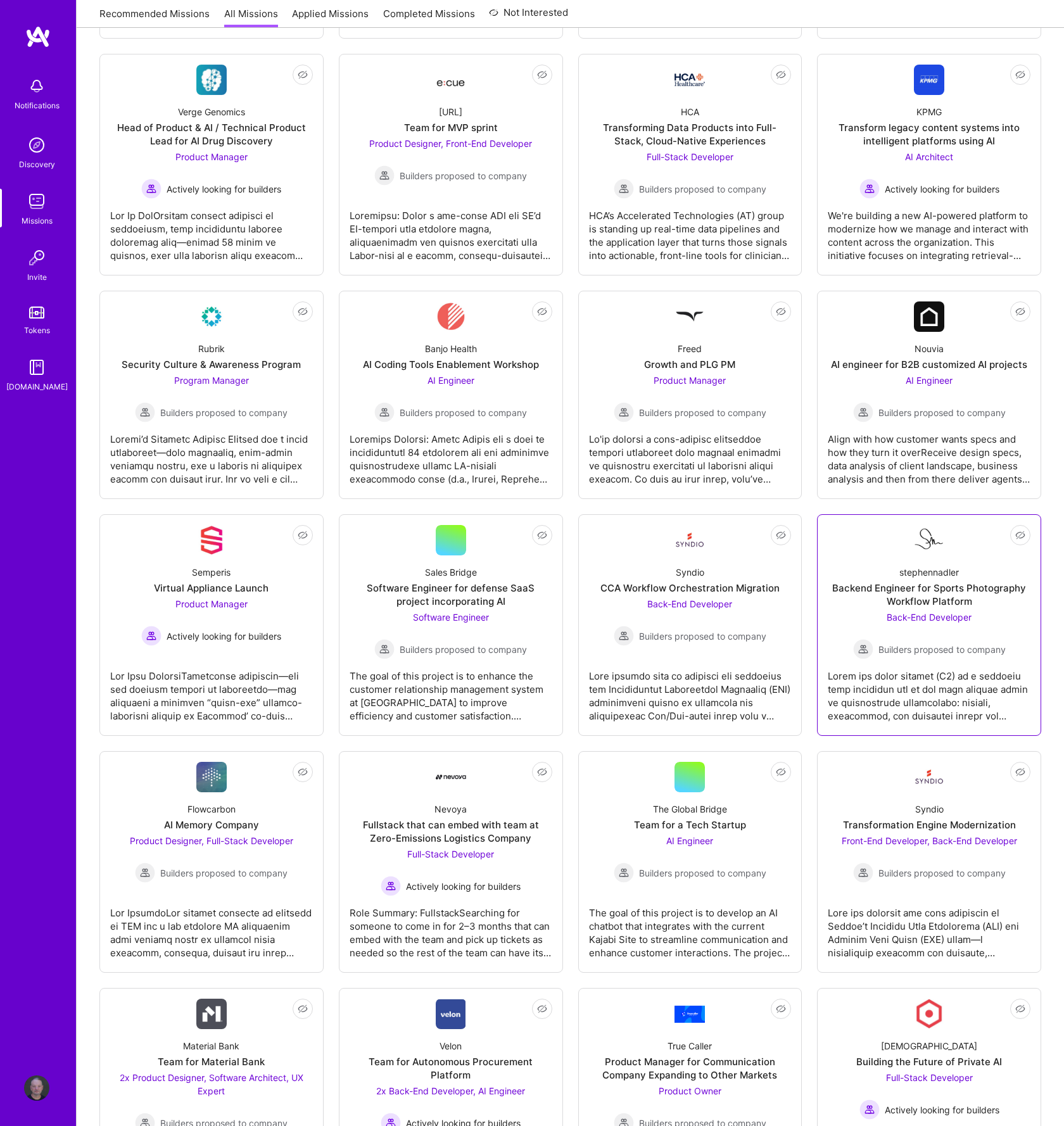
click at [918, 597] on div "Backend Engineer for Sports Photography Workflow Platform" at bounding box center [929, 594] width 203 height 27
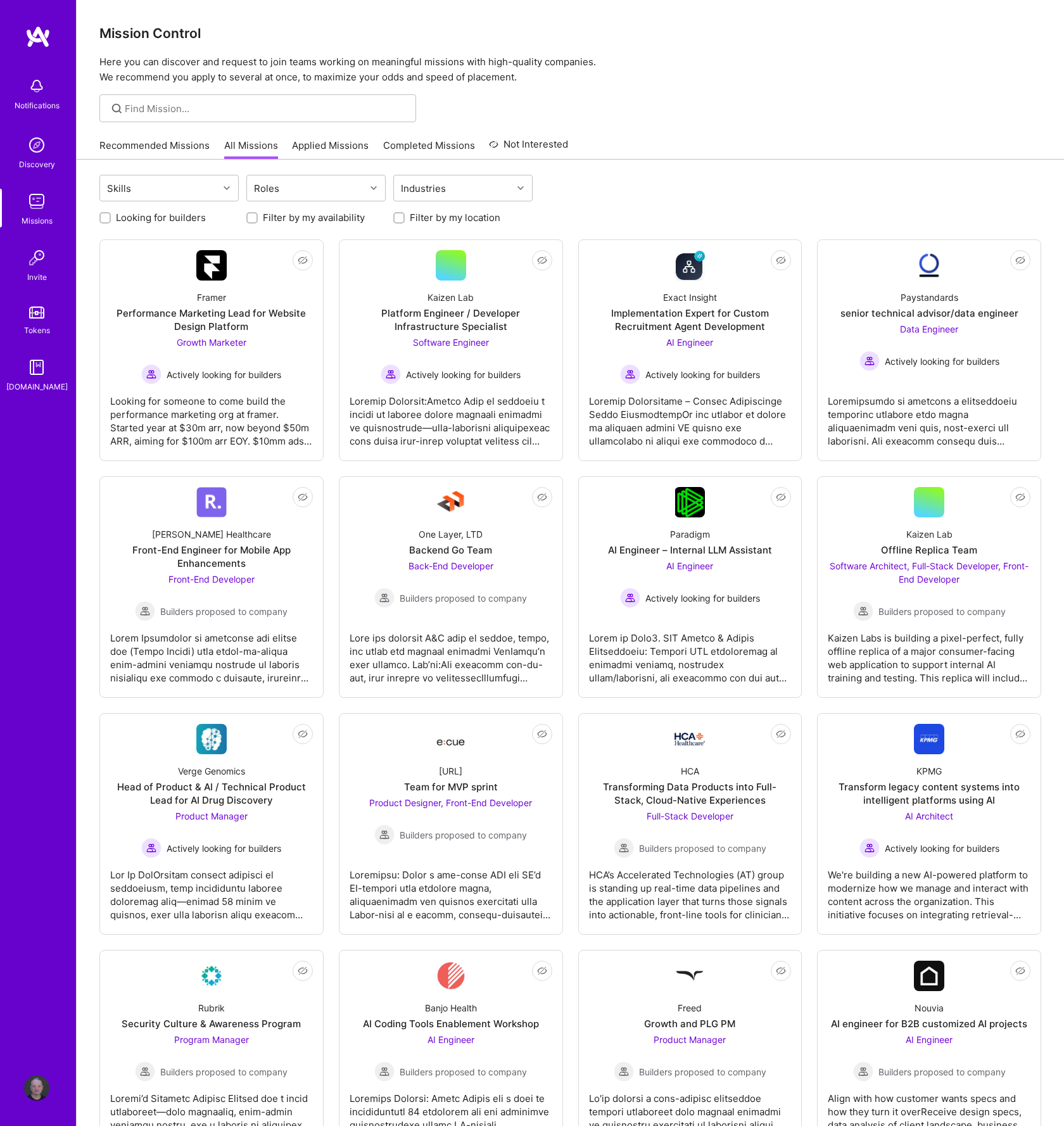
click at [253, 218] on input "Filter by my availability" at bounding box center [253, 218] width 9 height 9
checkbox input "true"
